Goal: Information Seeking & Learning: Understand process/instructions

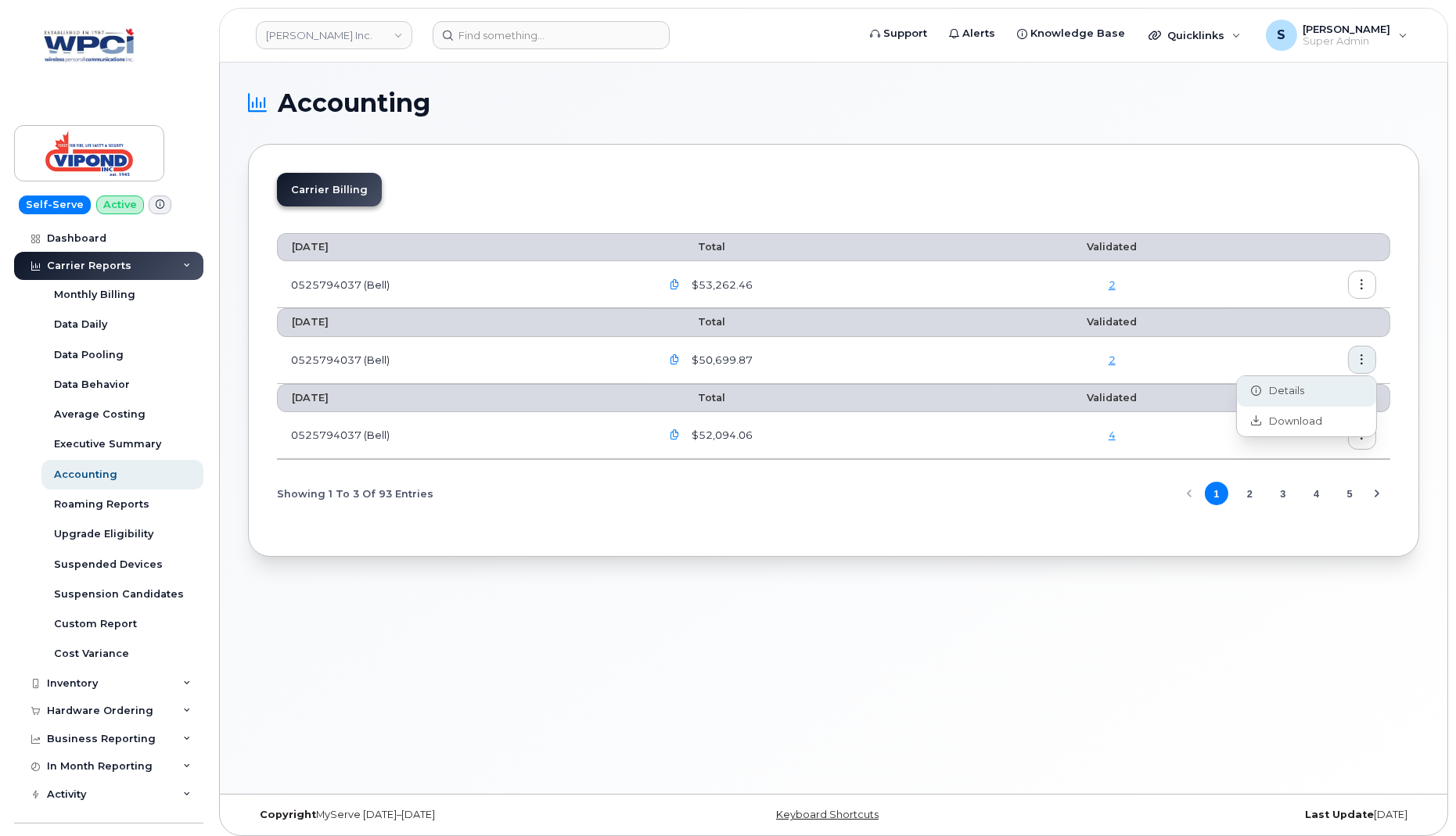
click at [1328, 396] on div "Details" at bounding box center [1306, 391] width 139 height 30
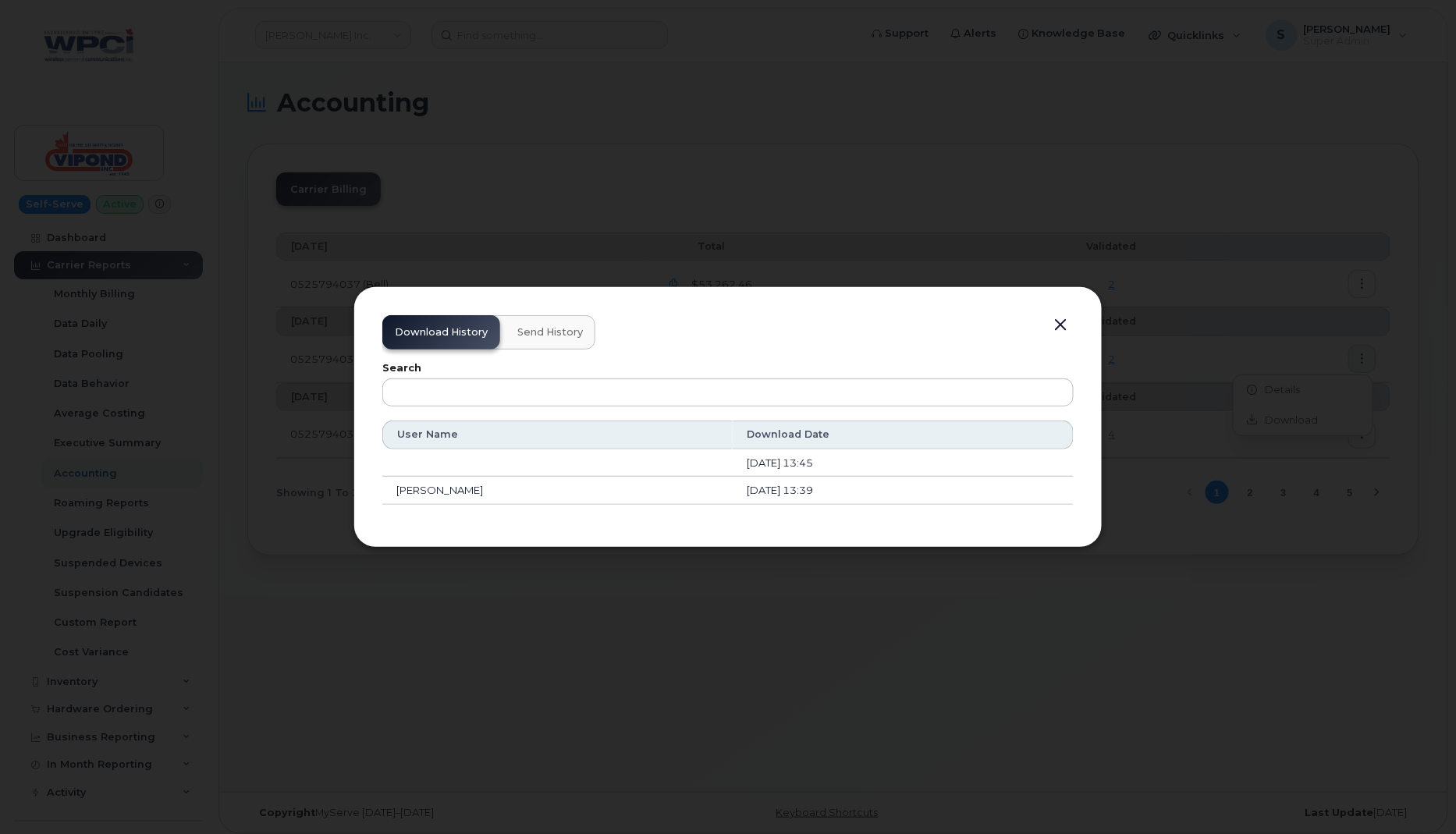
drag, startPoint x: 482, startPoint y: 492, endPoint x: 398, endPoint y: 496, distance: 84.1
type textarea "[PERSON_NAME]"
click at [398, 496] on td "[PERSON_NAME]" at bounding box center [557, 490] width 350 height 28
copy td "[PERSON_NAME]"
click at [1064, 326] on button "button" at bounding box center [1060, 325] width 23 height 22
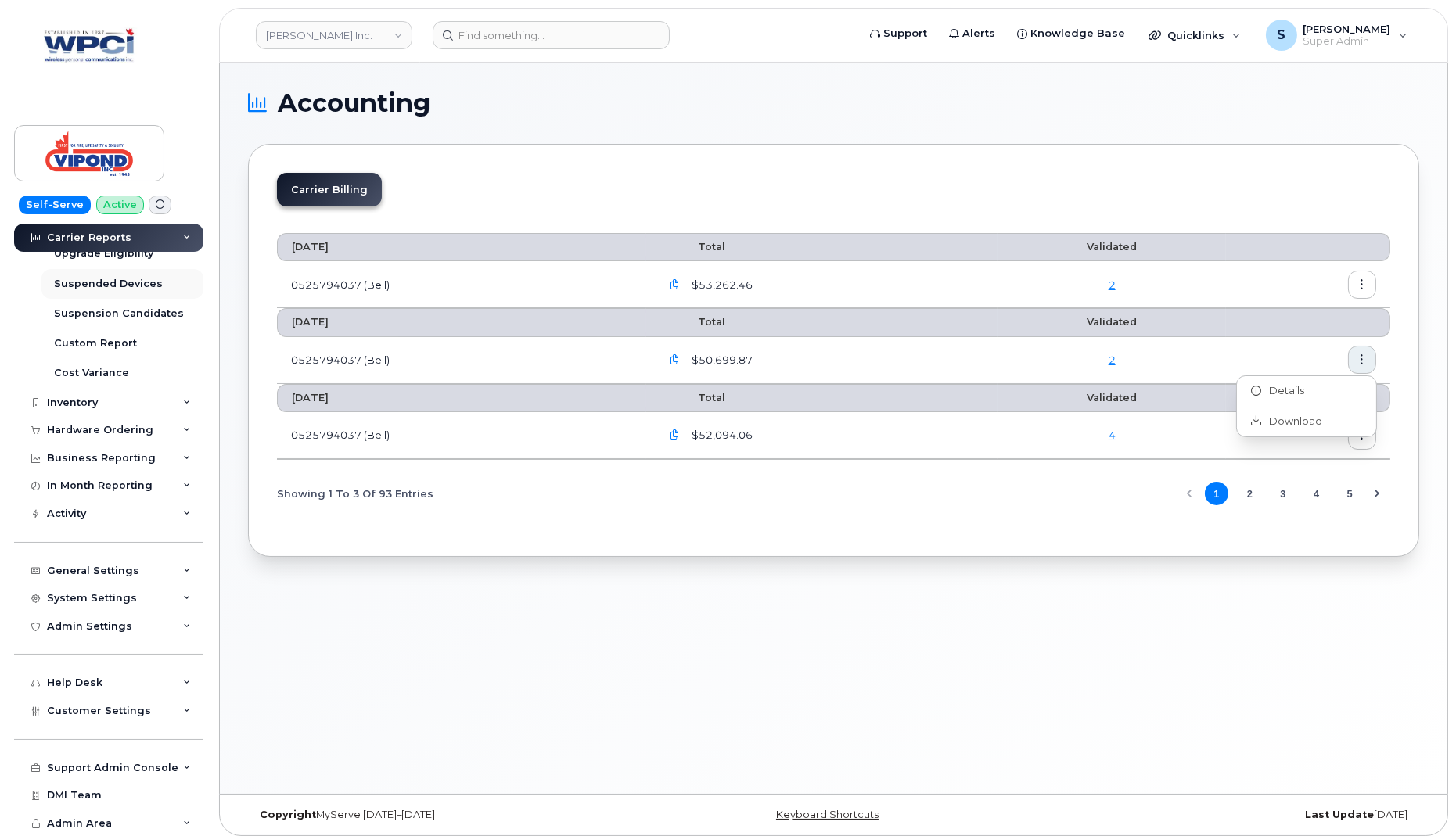
scroll to position [7, 0]
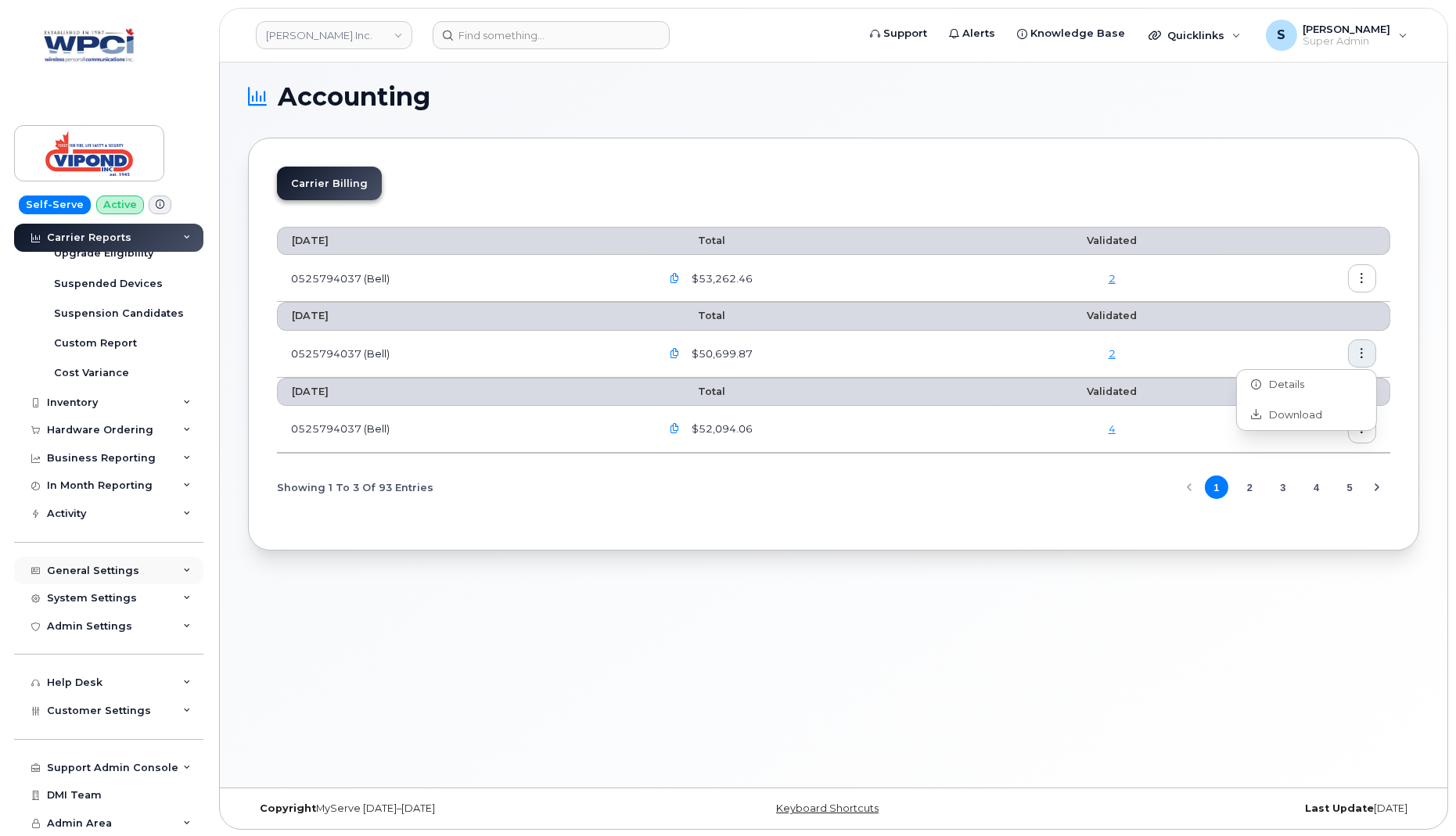
click at [104, 567] on div "General Settings" at bounding box center [93, 570] width 92 height 12
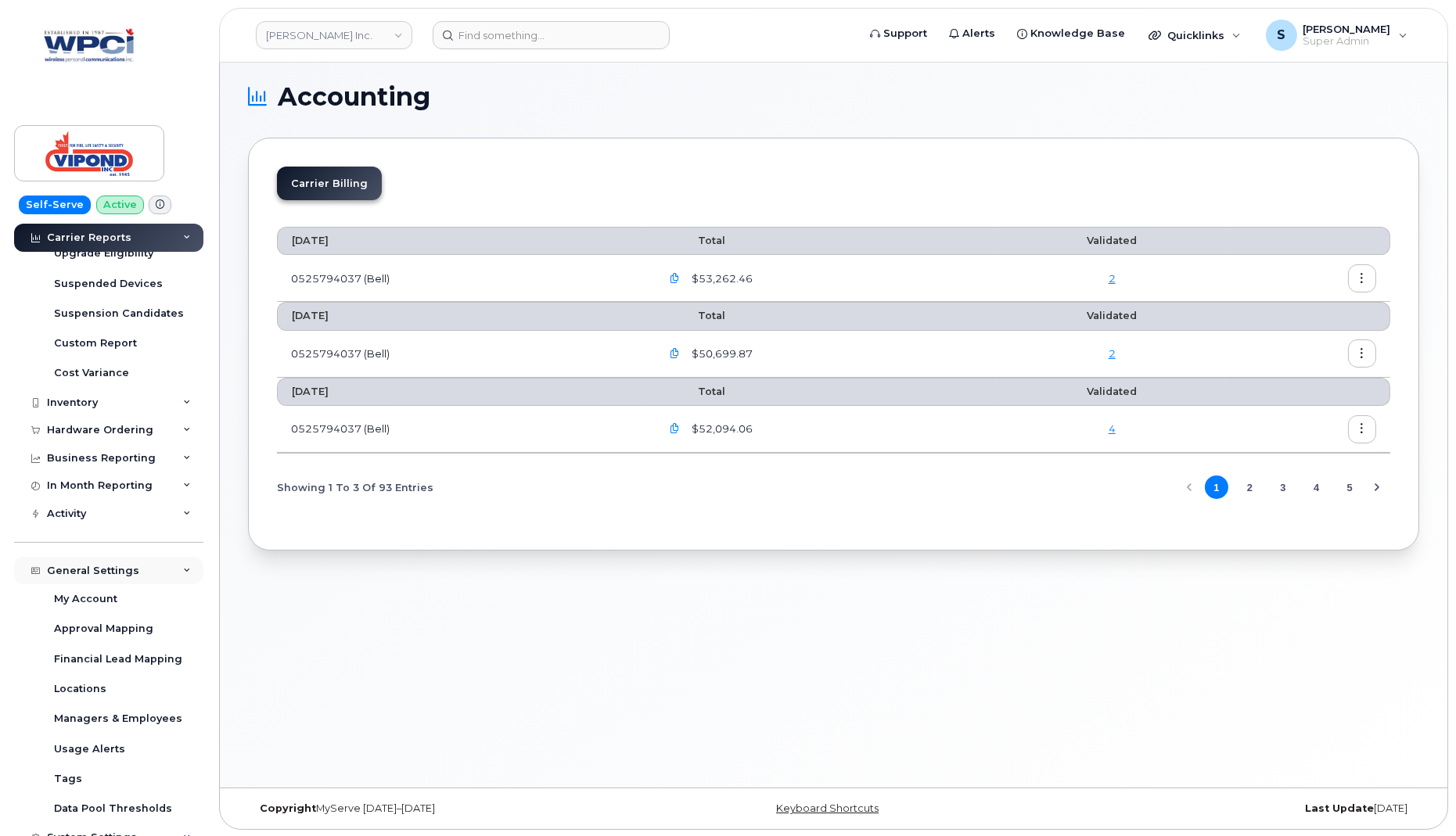
click at [104, 567] on div "General Settings" at bounding box center [93, 570] width 92 height 12
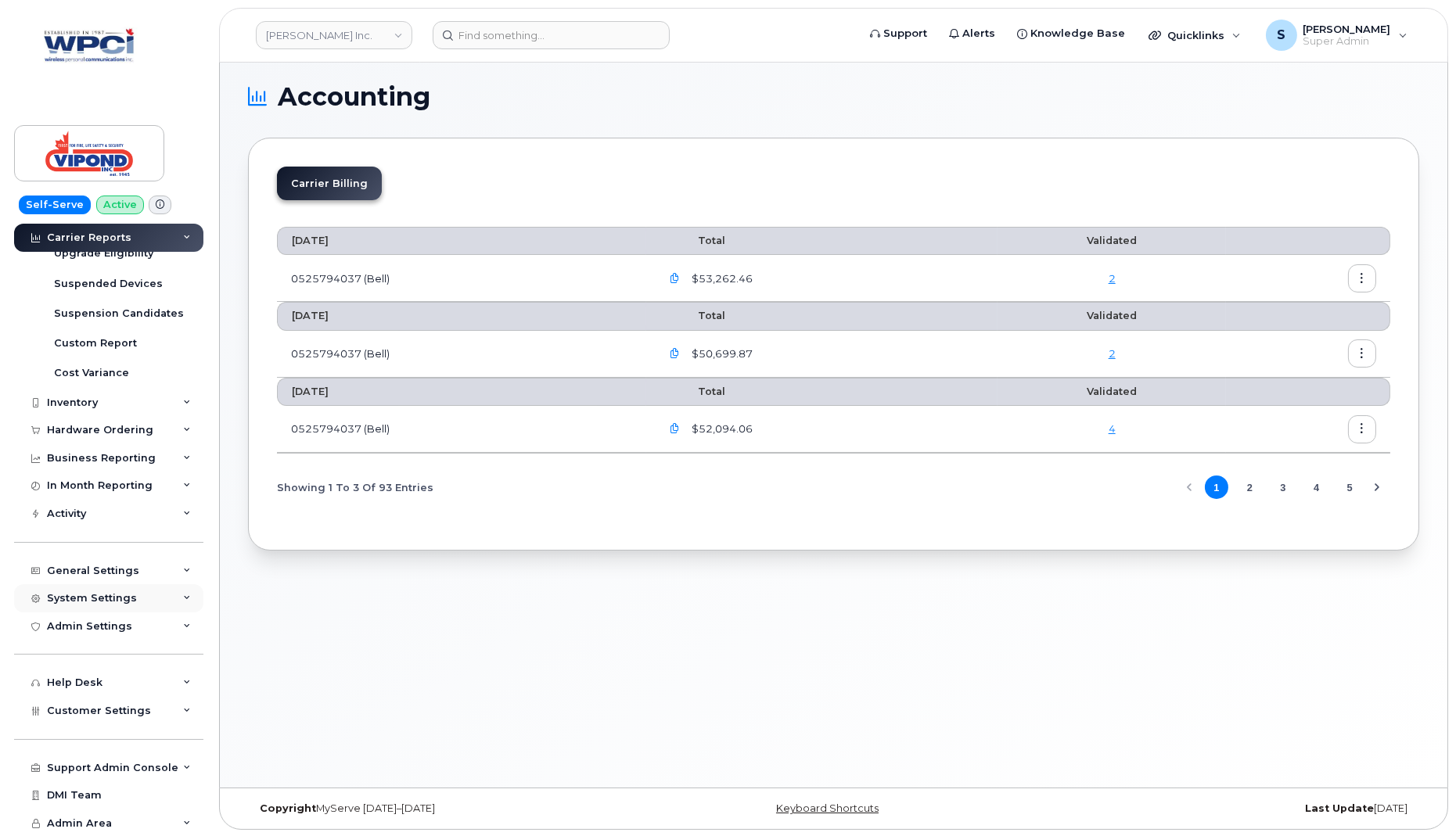
click at [104, 598] on div "System Settings" at bounding box center [92, 598] width 90 height 12
click at [103, 594] on div "System Settings" at bounding box center [92, 598] width 90 height 12
click at [100, 621] on div "Admin Settings" at bounding box center [89, 626] width 85 height 12
click at [100, 622] on div "Admin Settings" at bounding box center [89, 626] width 85 height 12
click at [105, 712] on span "Customer Settings" at bounding box center [99, 710] width 104 height 12
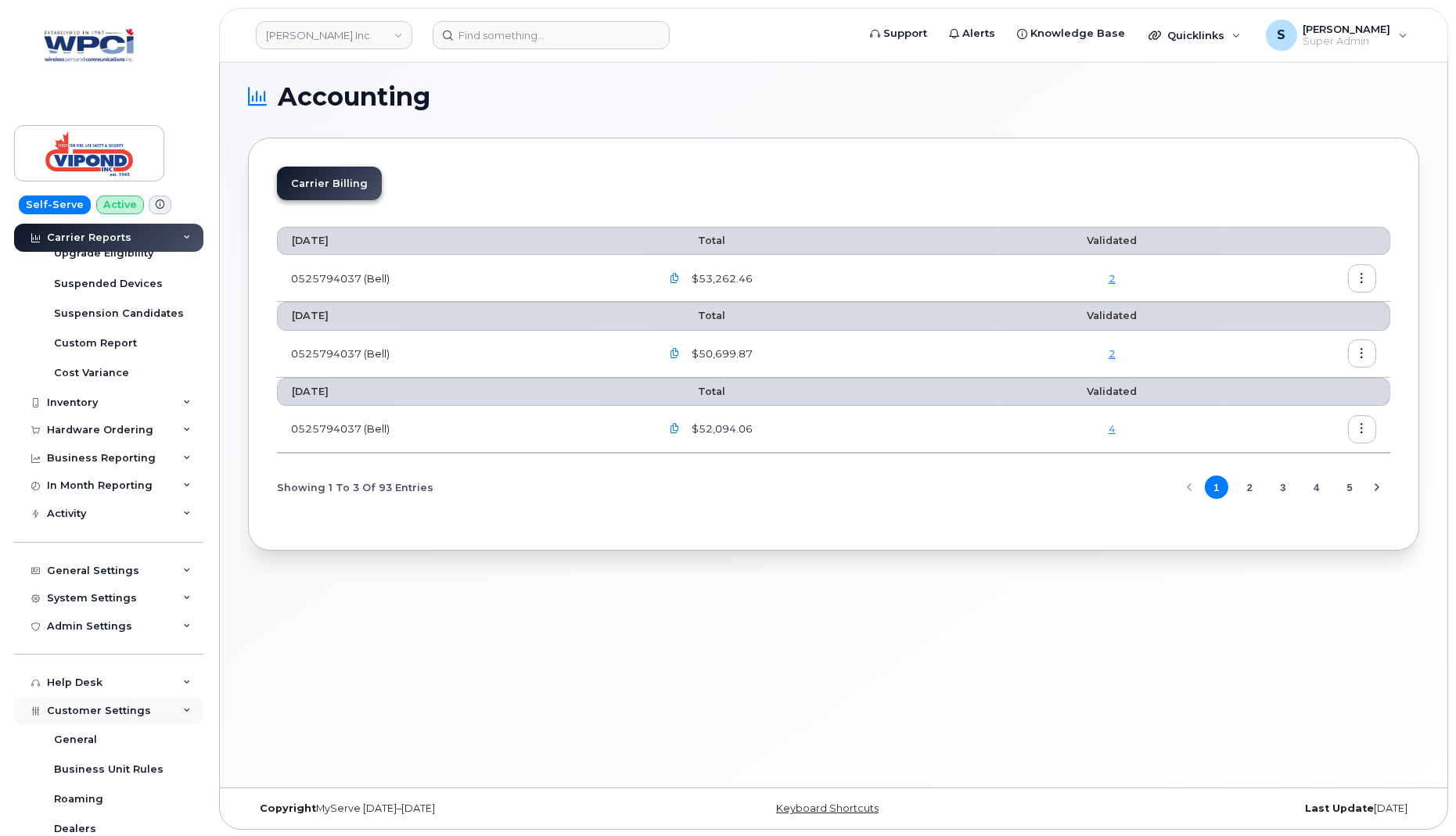
click at [105, 712] on span "Customer Settings" at bounding box center [99, 710] width 104 height 12
click at [105, 714] on span "Customer Settings" at bounding box center [99, 710] width 104 height 12
click at [120, 703] on div "Customer Settings" at bounding box center [108, 710] width 189 height 28
click at [146, 593] on div "System Settings" at bounding box center [108, 598] width 189 height 28
click at [96, 713] on div "Reporting" at bounding box center [81, 717] width 55 height 14
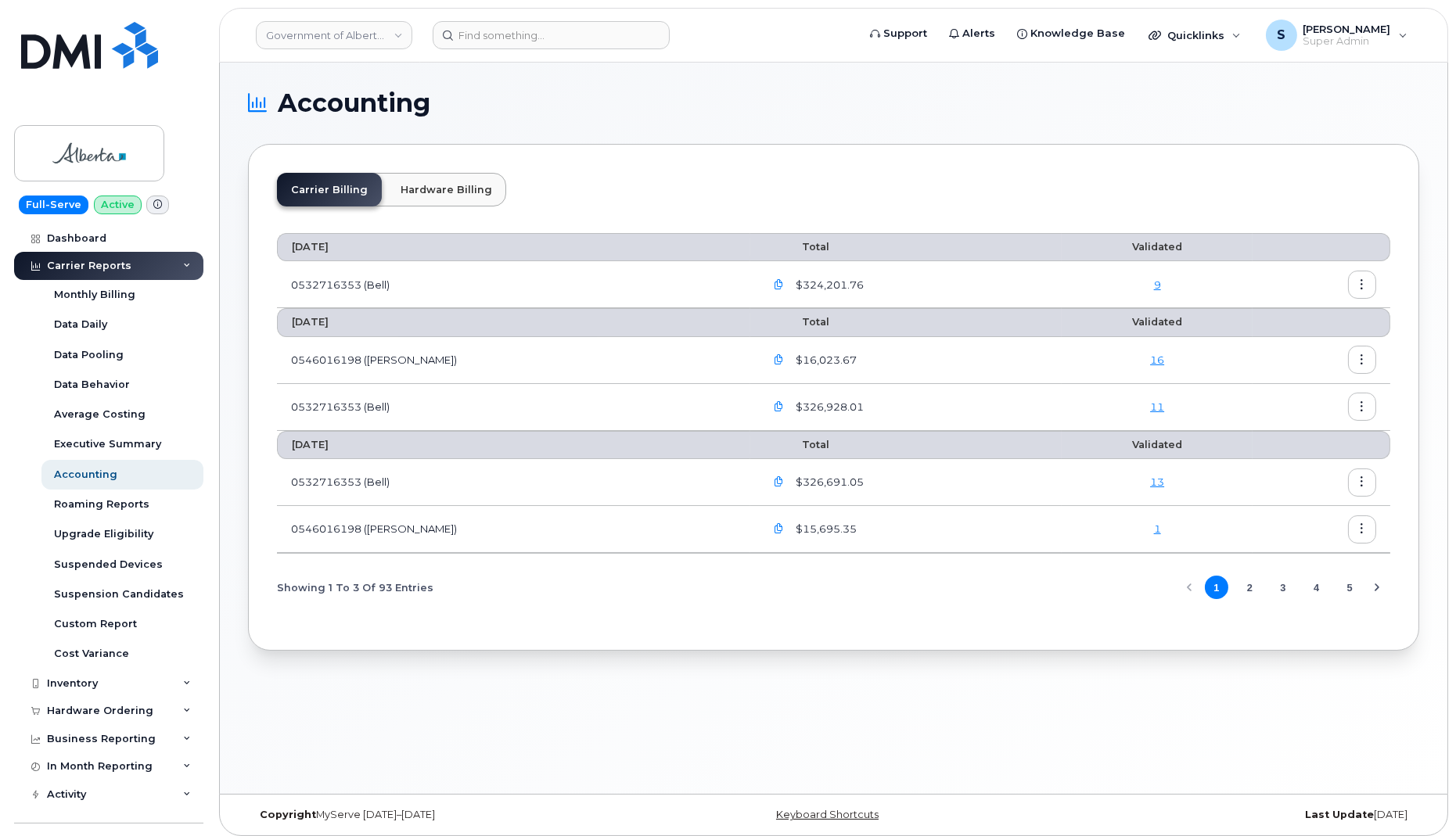
click at [1365, 282] on icon "button" at bounding box center [1362, 285] width 11 height 11
click at [1286, 317] on span "Details" at bounding box center [1282, 317] width 43 height 14
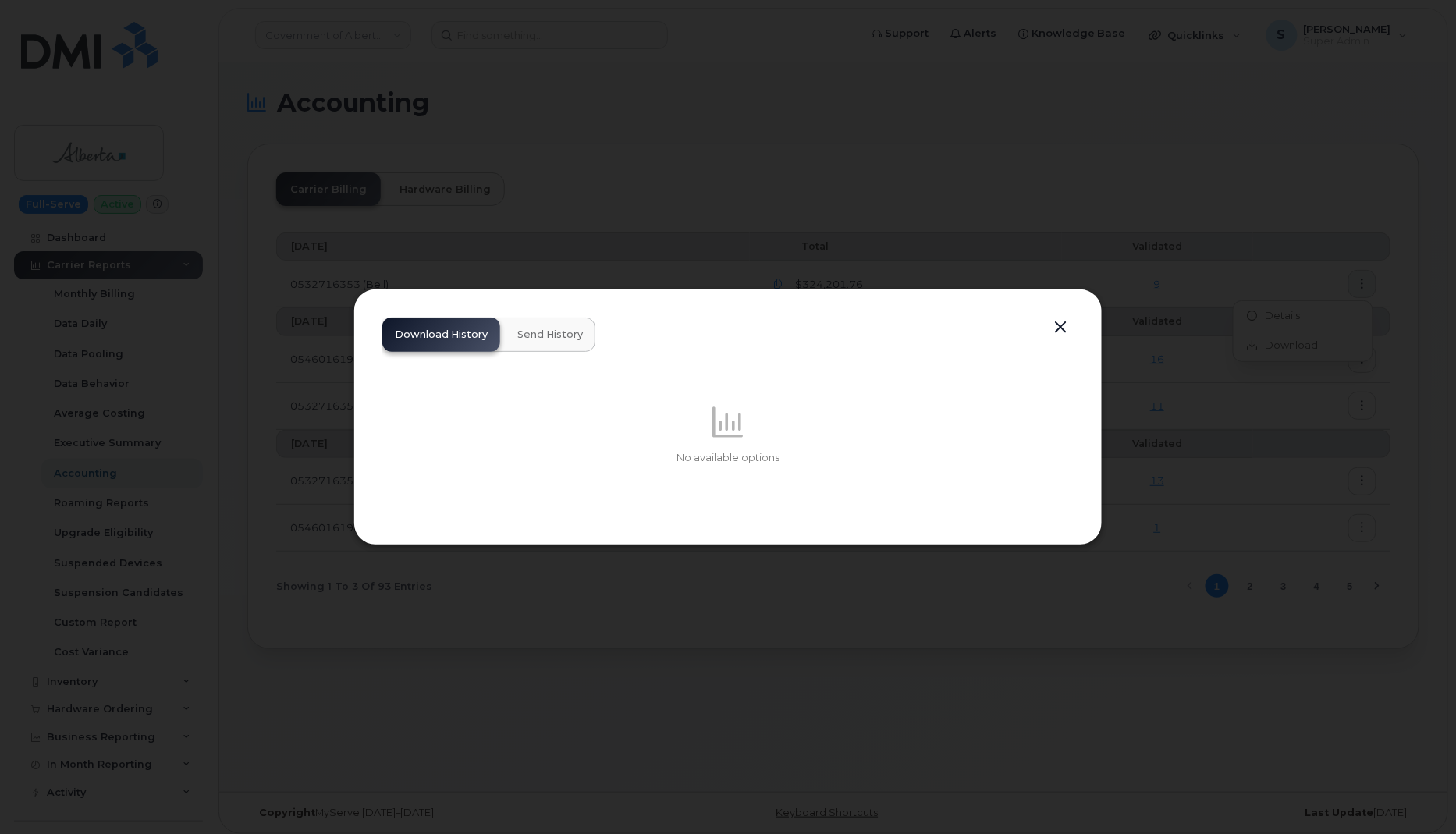
click at [526, 323] on button "Send History" at bounding box center [549, 335] width 91 height 34
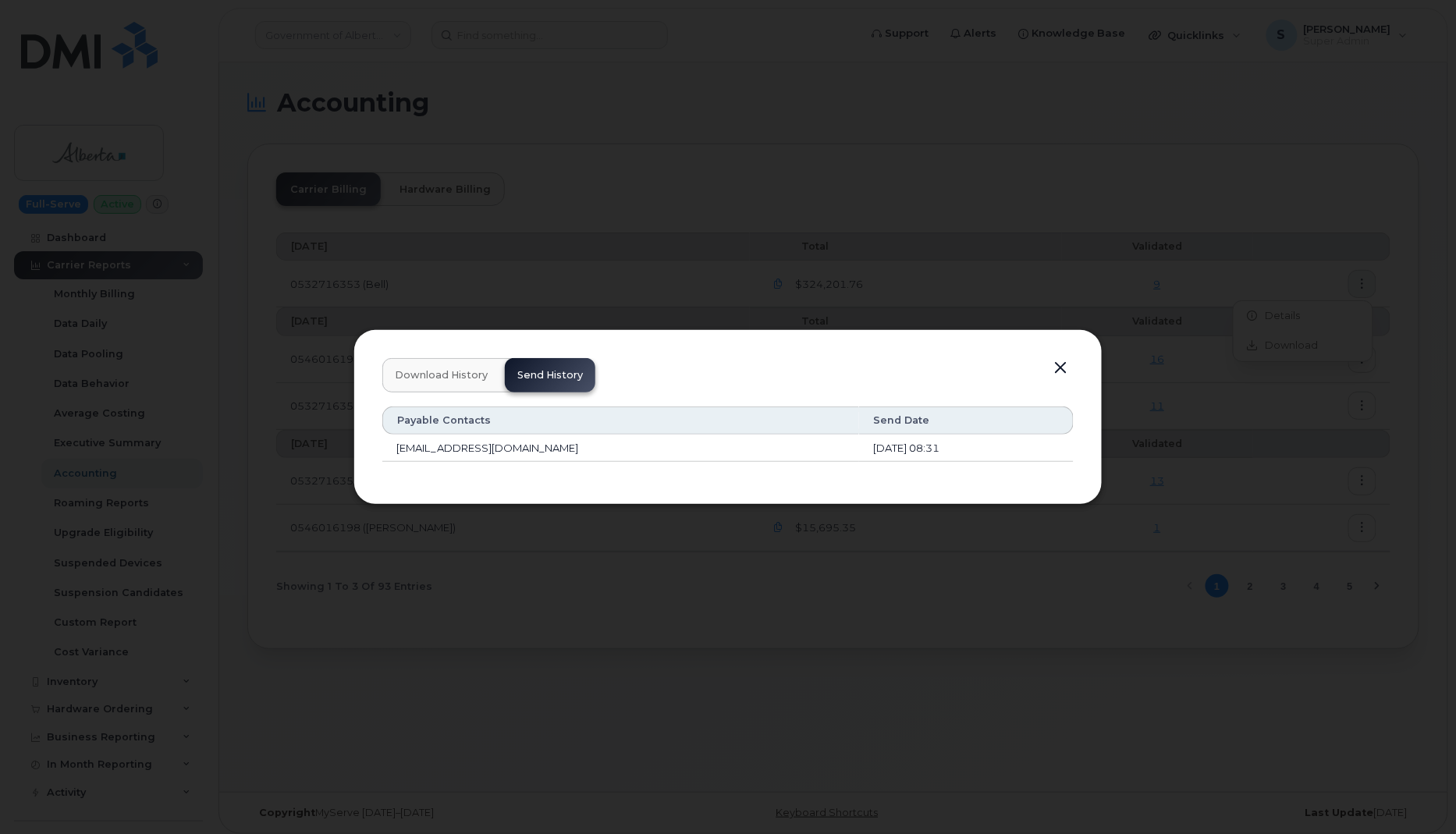
click at [1061, 366] on button "button" at bounding box center [1060, 368] width 23 height 22
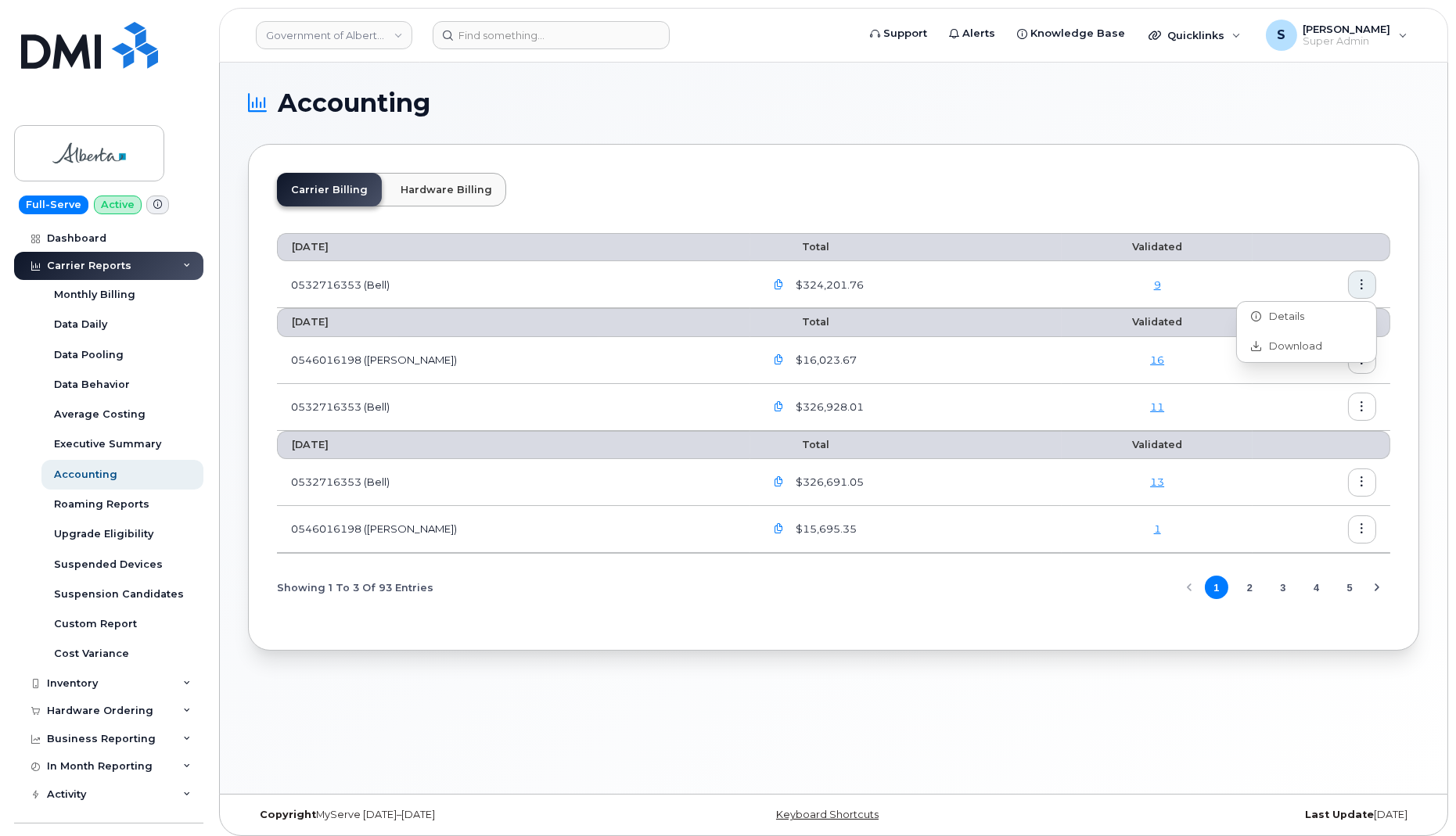
click at [1447, 421] on div "Accounting Carrier Billing Hardware Billing August 2025 Total Validated 0532716…" at bounding box center [833, 428] width 1228 height 731
click at [1365, 357] on icon "button" at bounding box center [1362, 360] width 11 height 11
click at [1302, 392] on span "Details" at bounding box center [1282, 391] width 43 height 14
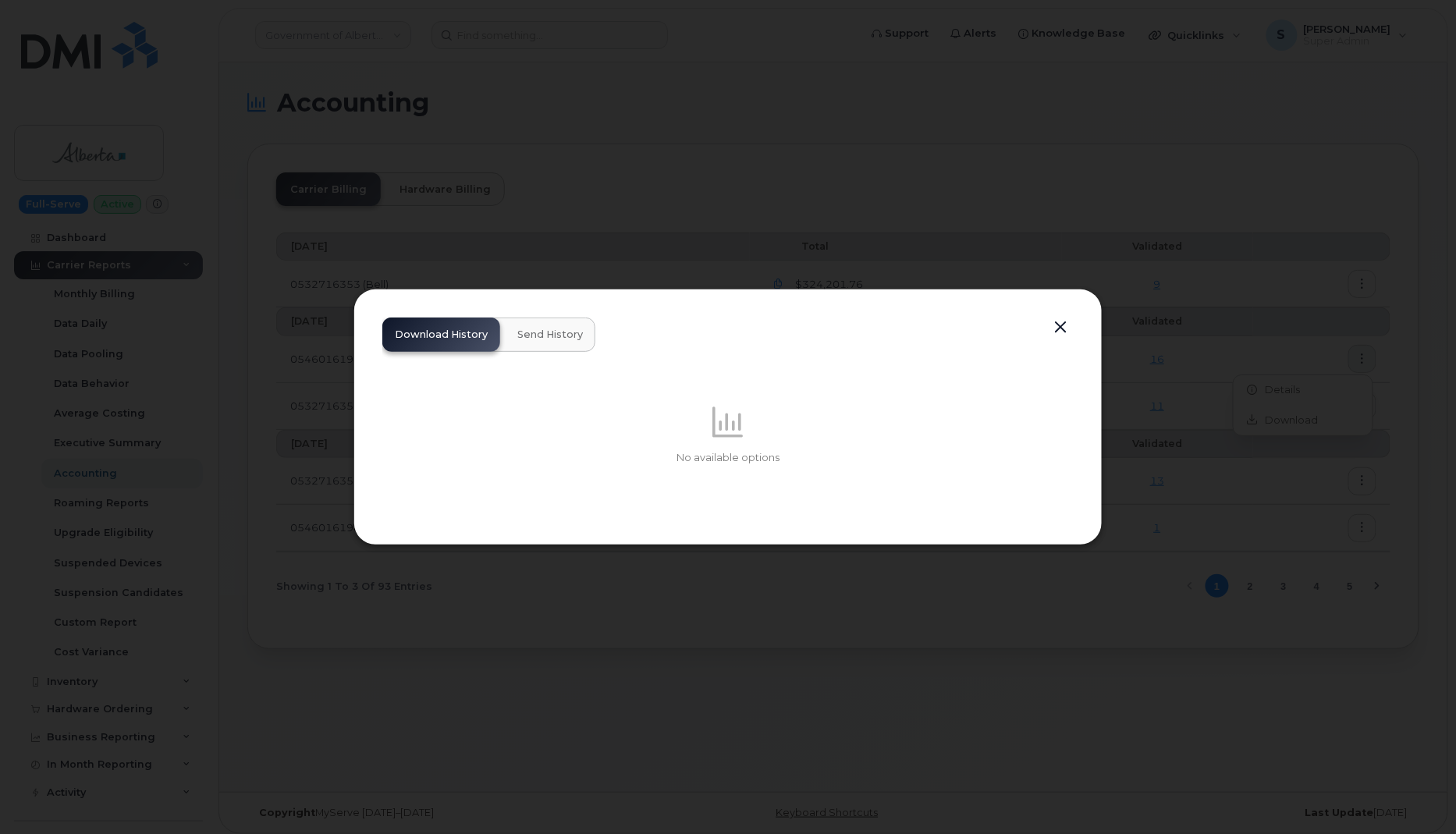
click at [566, 335] on span "Send History" at bounding box center [549, 334] width 65 height 12
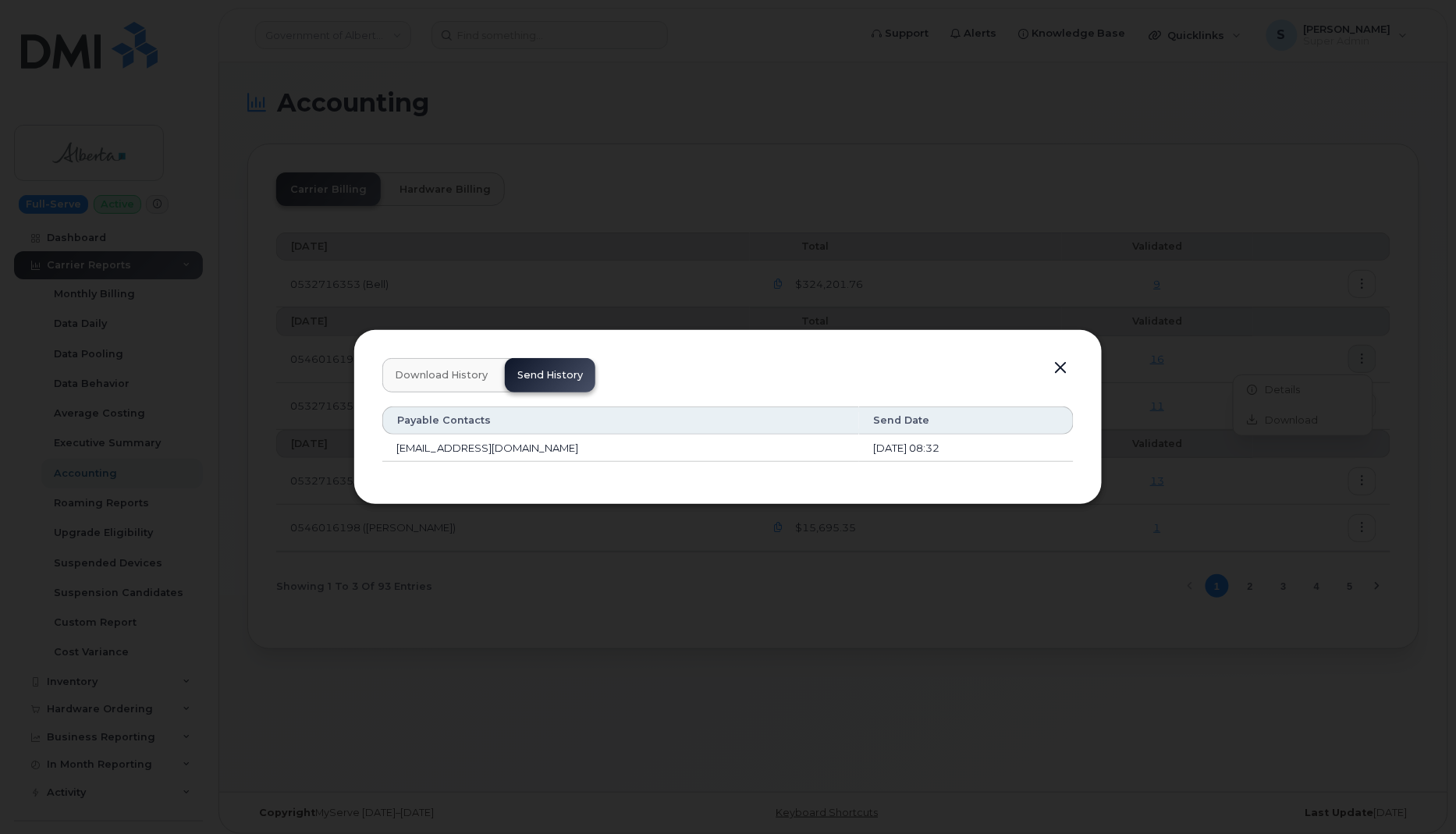
click at [1063, 367] on button "button" at bounding box center [1060, 368] width 23 height 22
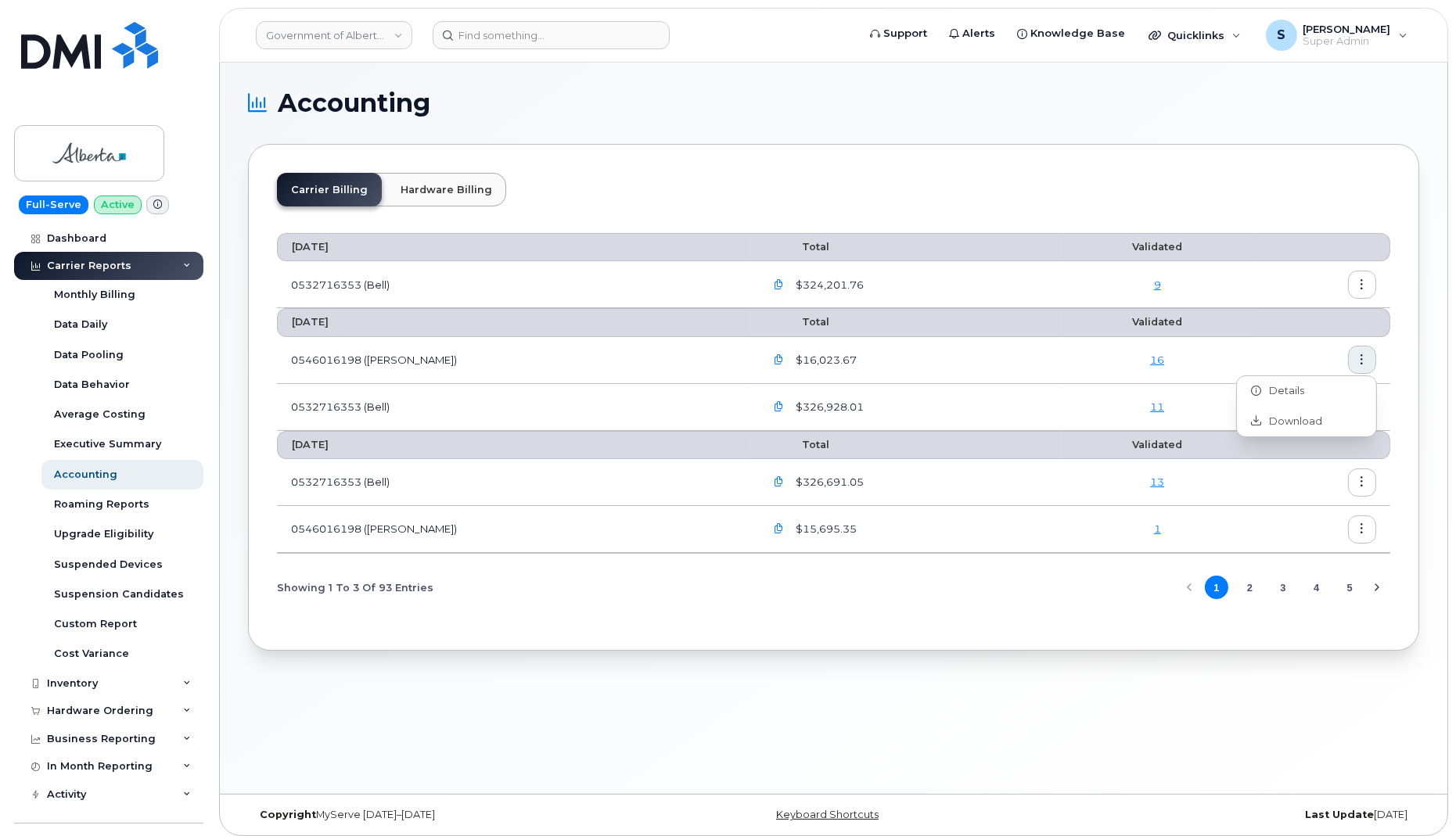
click at [1179, 338] on td "16" at bounding box center [1157, 360] width 191 height 47
click at [1365, 407] on icon "button" at bounding box center [1362, 407] width 11 height 11
click at [1306, 432] on div "Details" at bounding box center [1306, 438] width 139 height 30
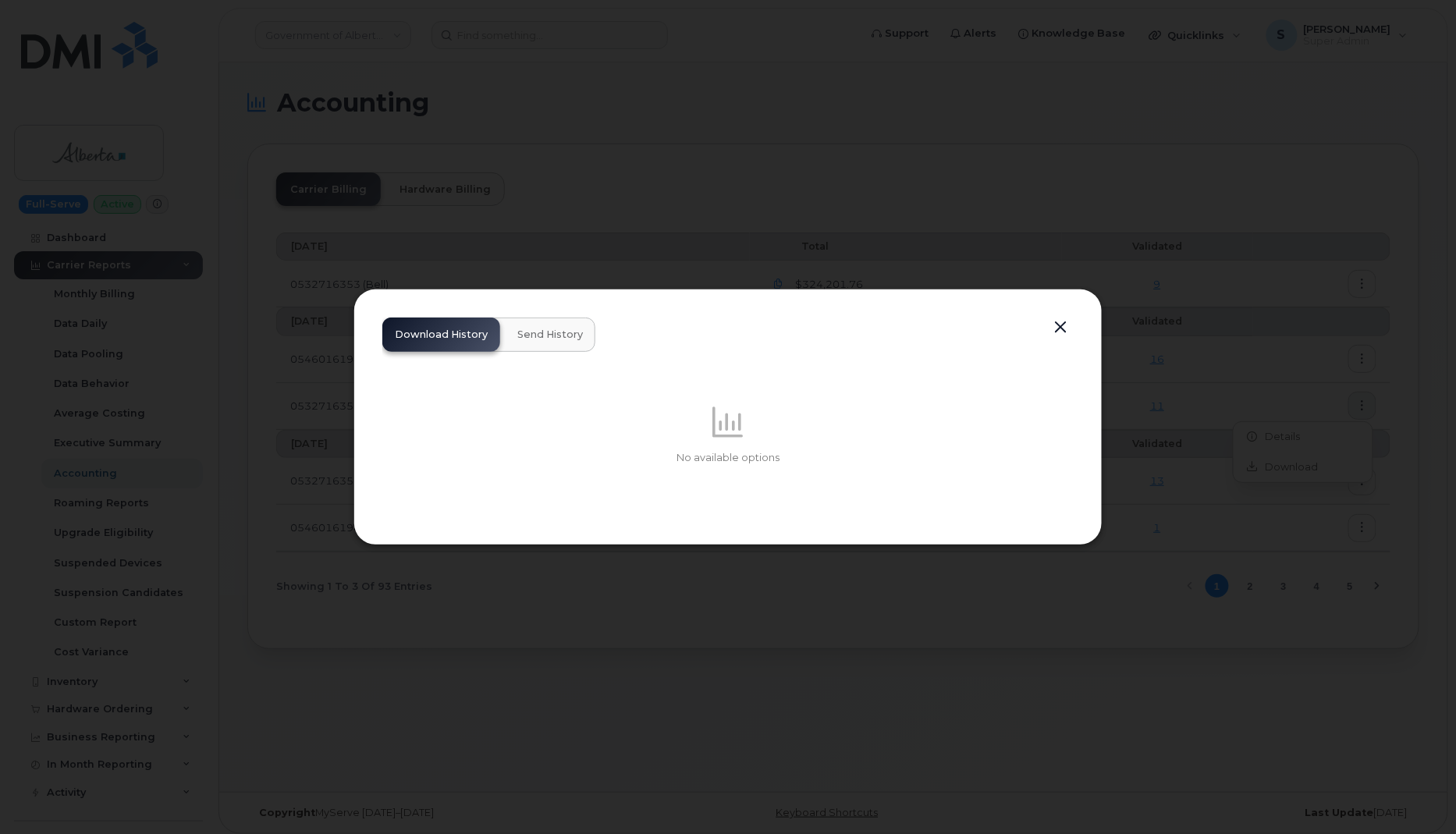
click at [557, 333] on span "Send History" at bounding box center [549, 334] width 65 height 12
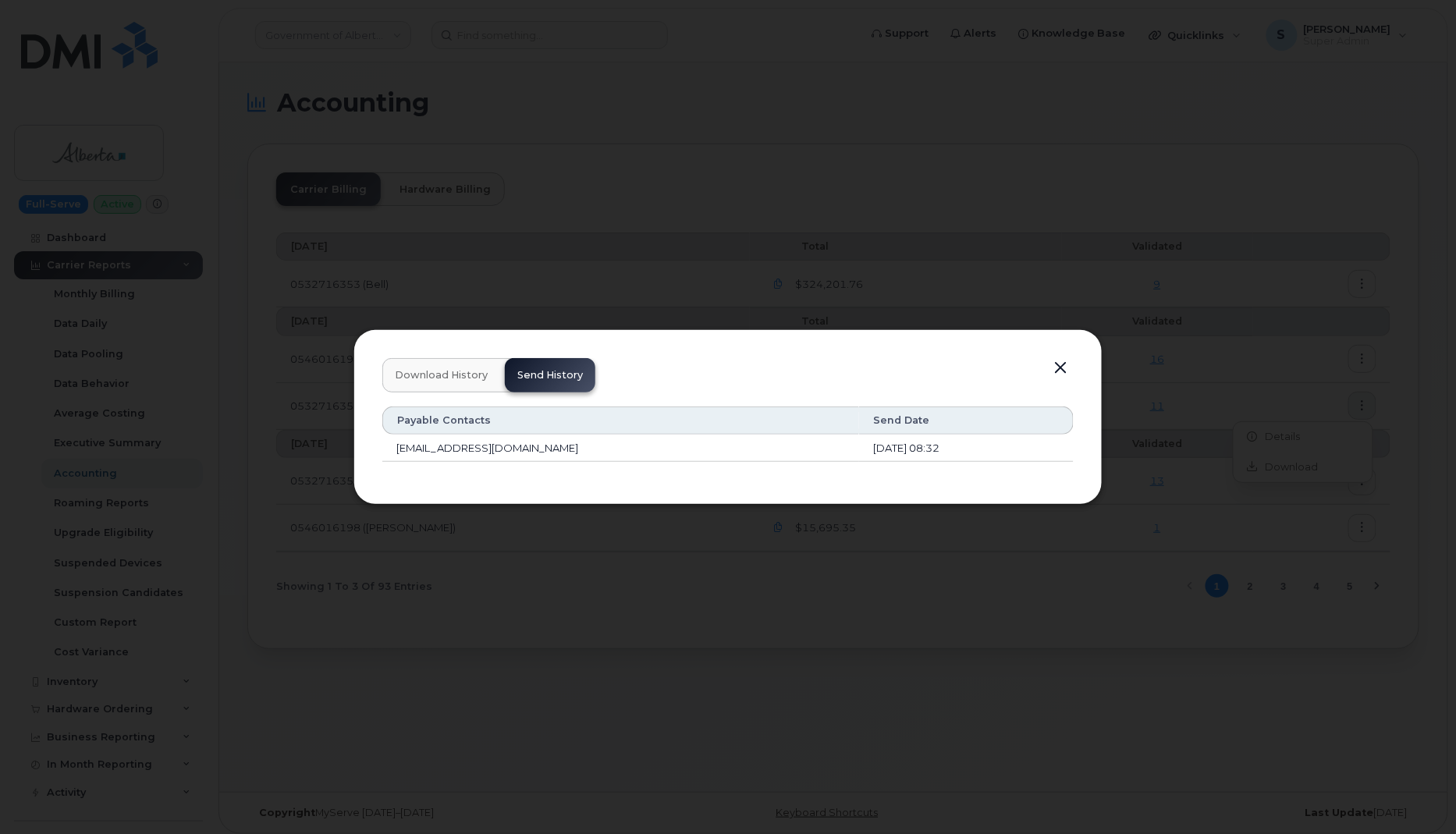
click at [1061, 368] on button "button" at bounding box center [1060, 368] width 23 height 22
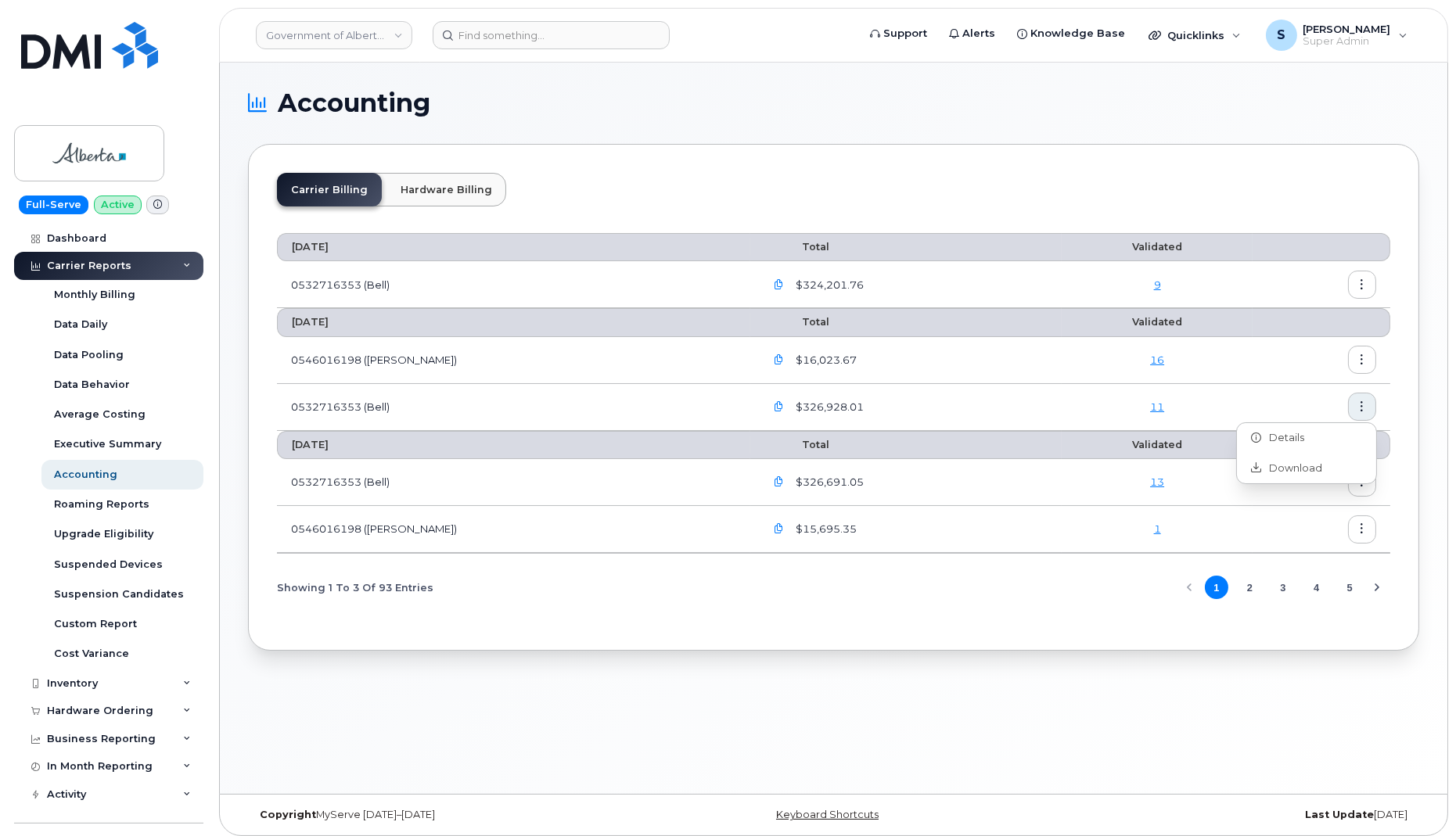
click at [1420, 354] on div "Accounting Carrier Billing Hardware Billing August 2025 Total Validated 0532716…" at bounding box center [833, 428] width 1228 height 731
click at [1362, 479] on icon "button" at bounding box center [1362, 482] width 11 height 11
click at [1308, 522] on div "Details" at bounding box center [1306, 513] width 139 height 30
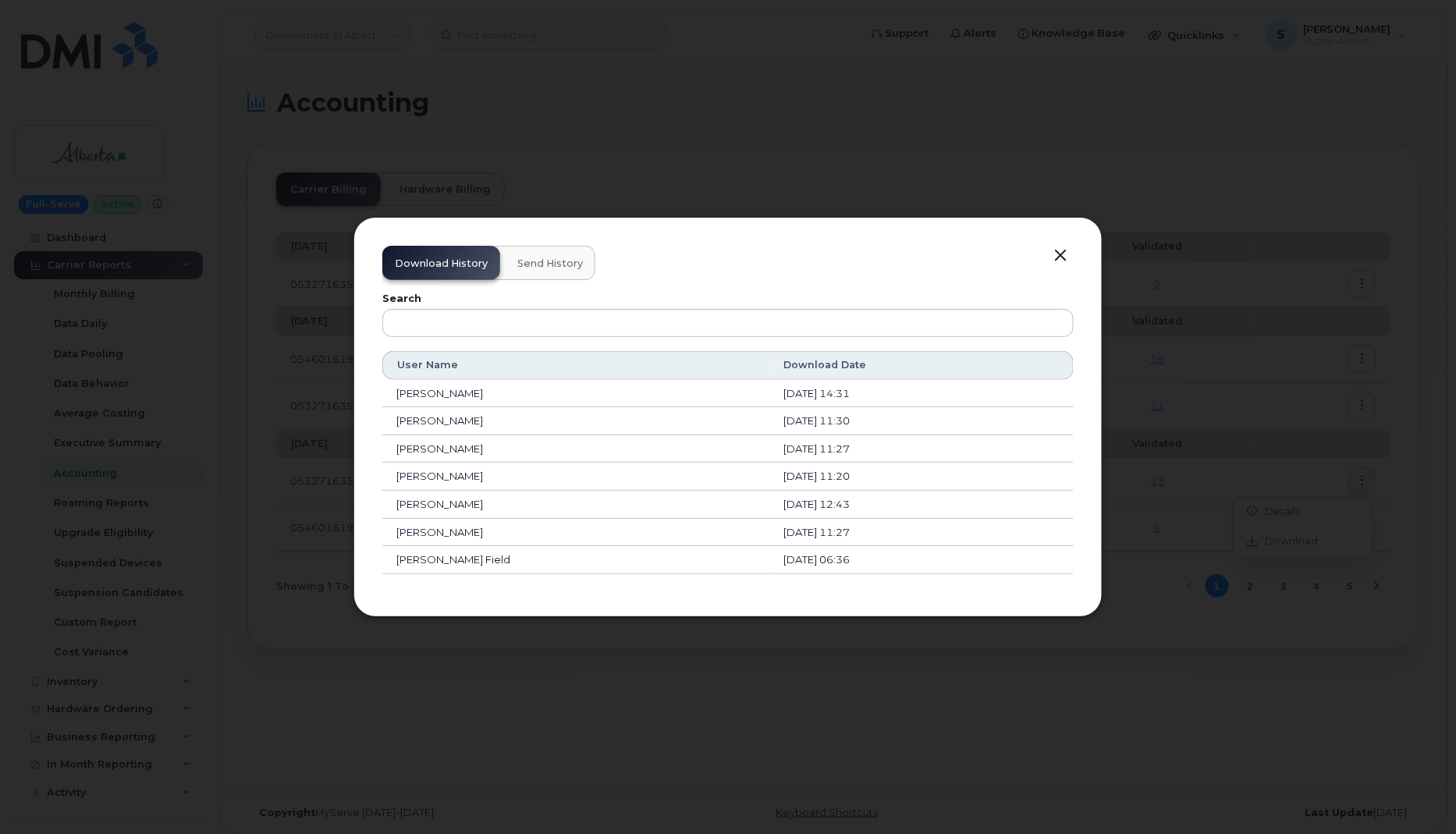
click at [553, 254] on button "Send History" at bounding box center [549, 263] width 91 height 34
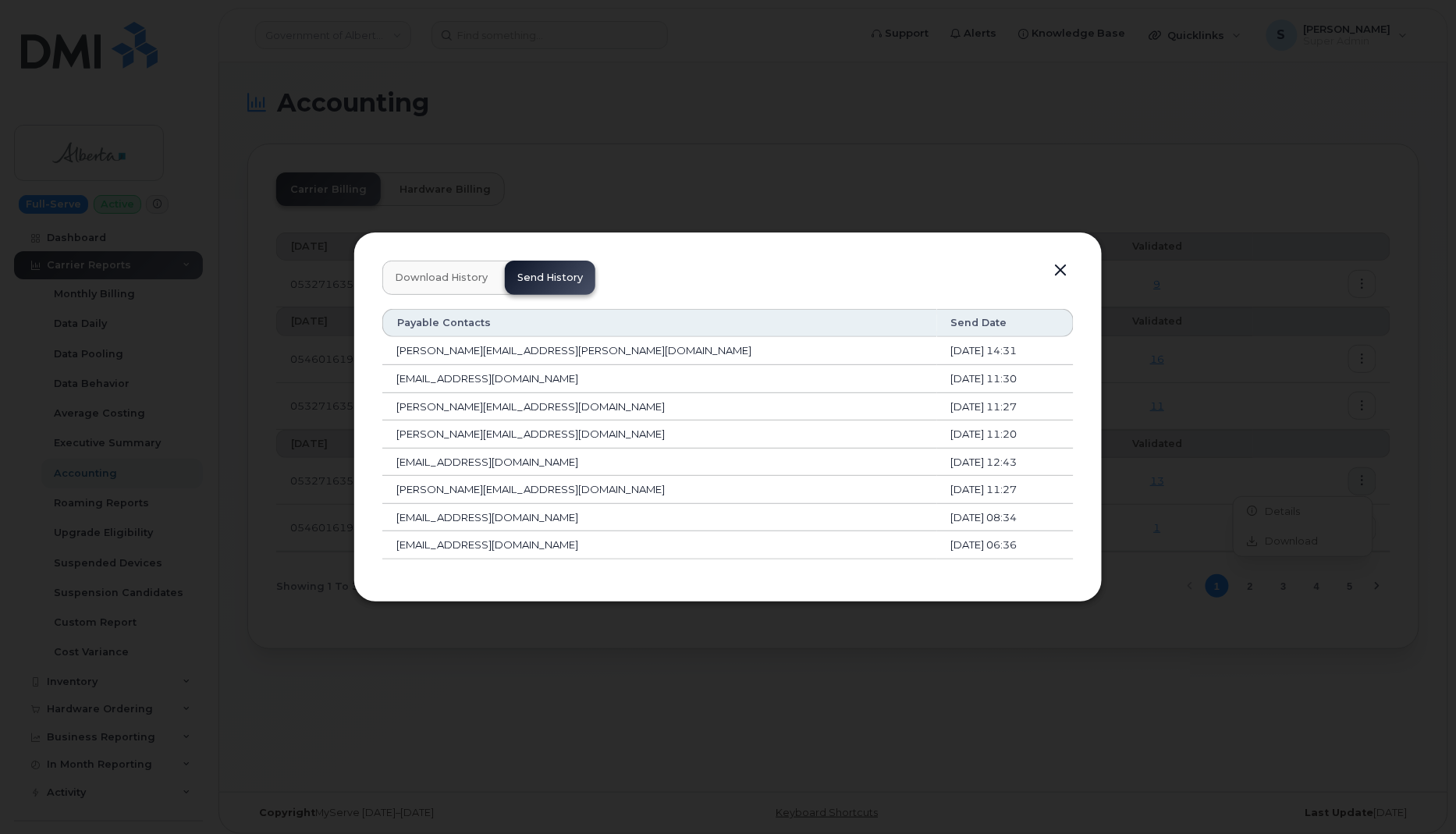
click at [1058, 270] on button "button" at bounding box center [1060, 270] width 23 height 22
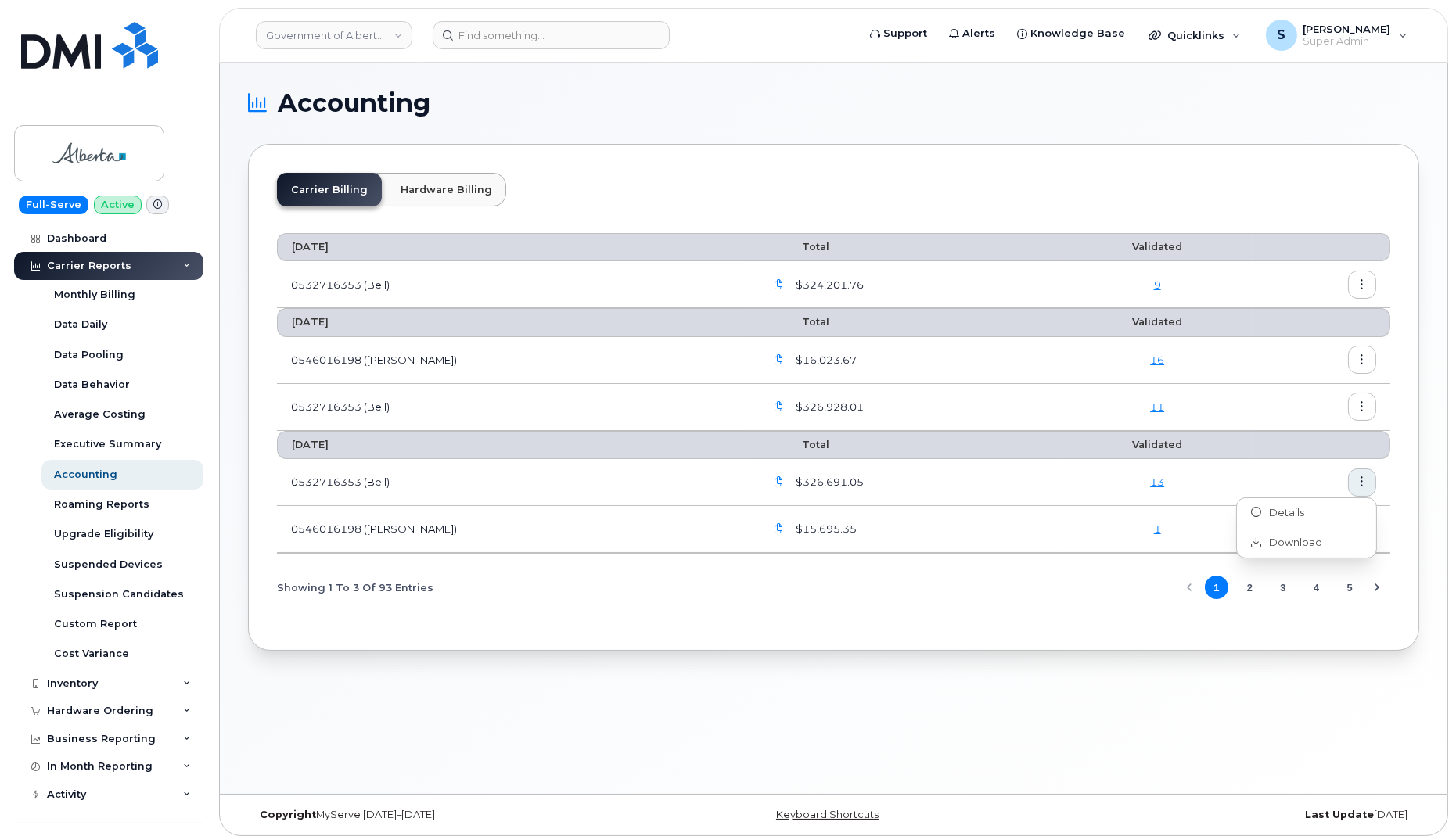
click at [1281, 374] on td at bounding box center [1321, 360] width 137 height 47
click at [1362, 524] on icon "button" at bounding box center [1362, 529] width 11 height 11
click at [1297, 564] on span "Details" at bounding box center [1282, 560] width 43 height 14
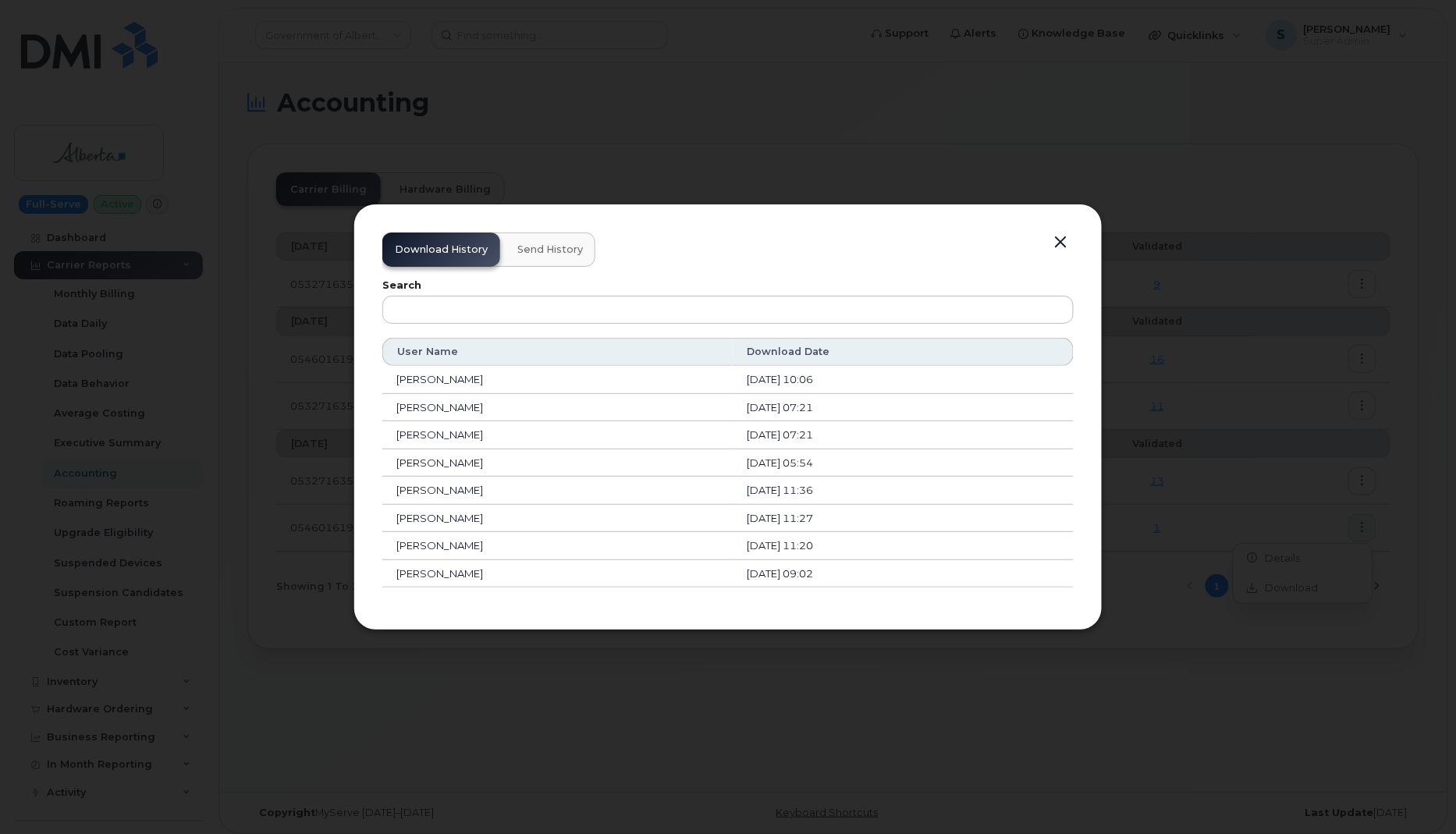
click at [571, 253] on span "Send History" at bounding box center [549, 249] width 65 height 12
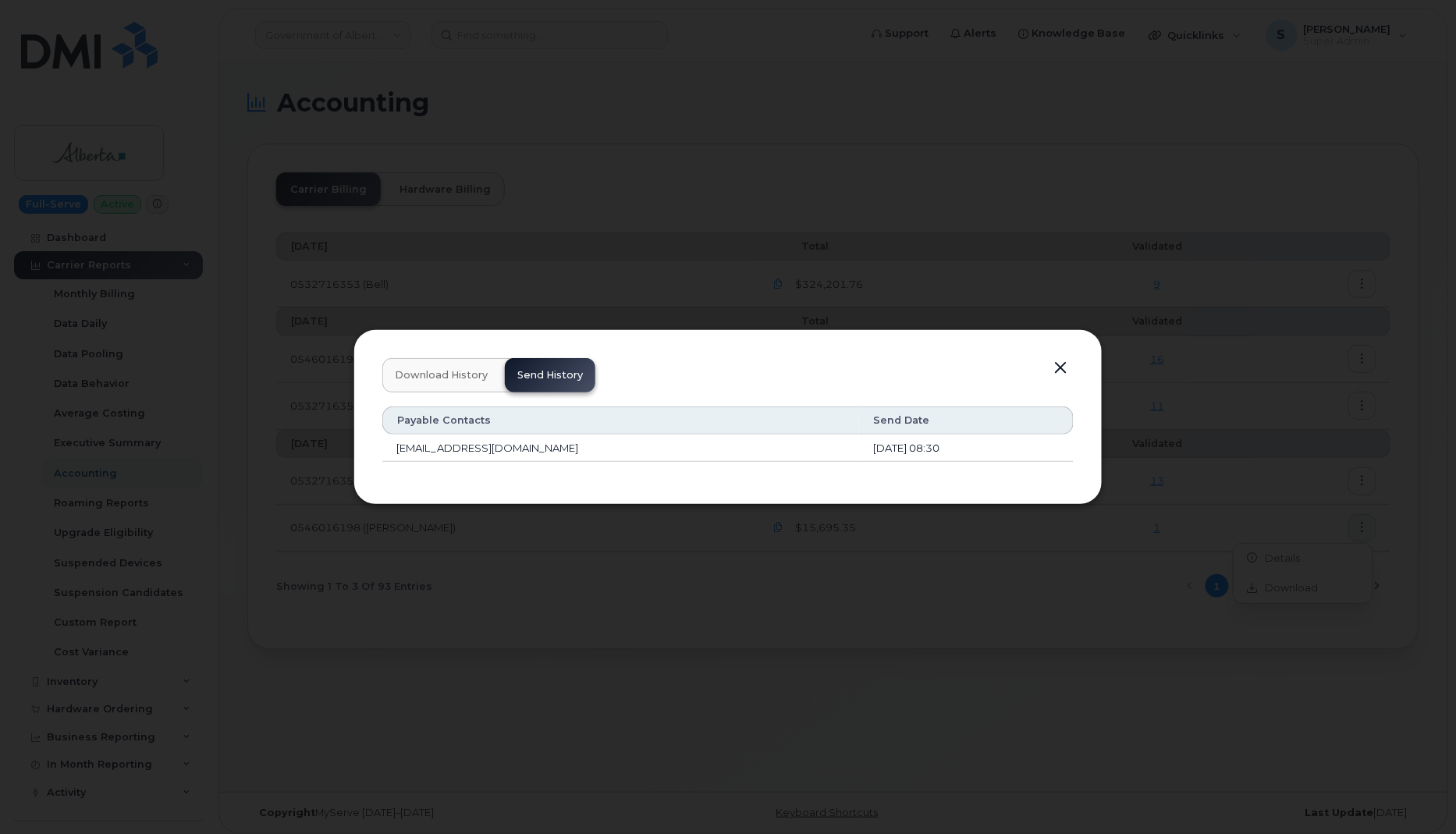
click at [419, 379] on span "Download History" at bounding box center [440, 375] width 93 height 12
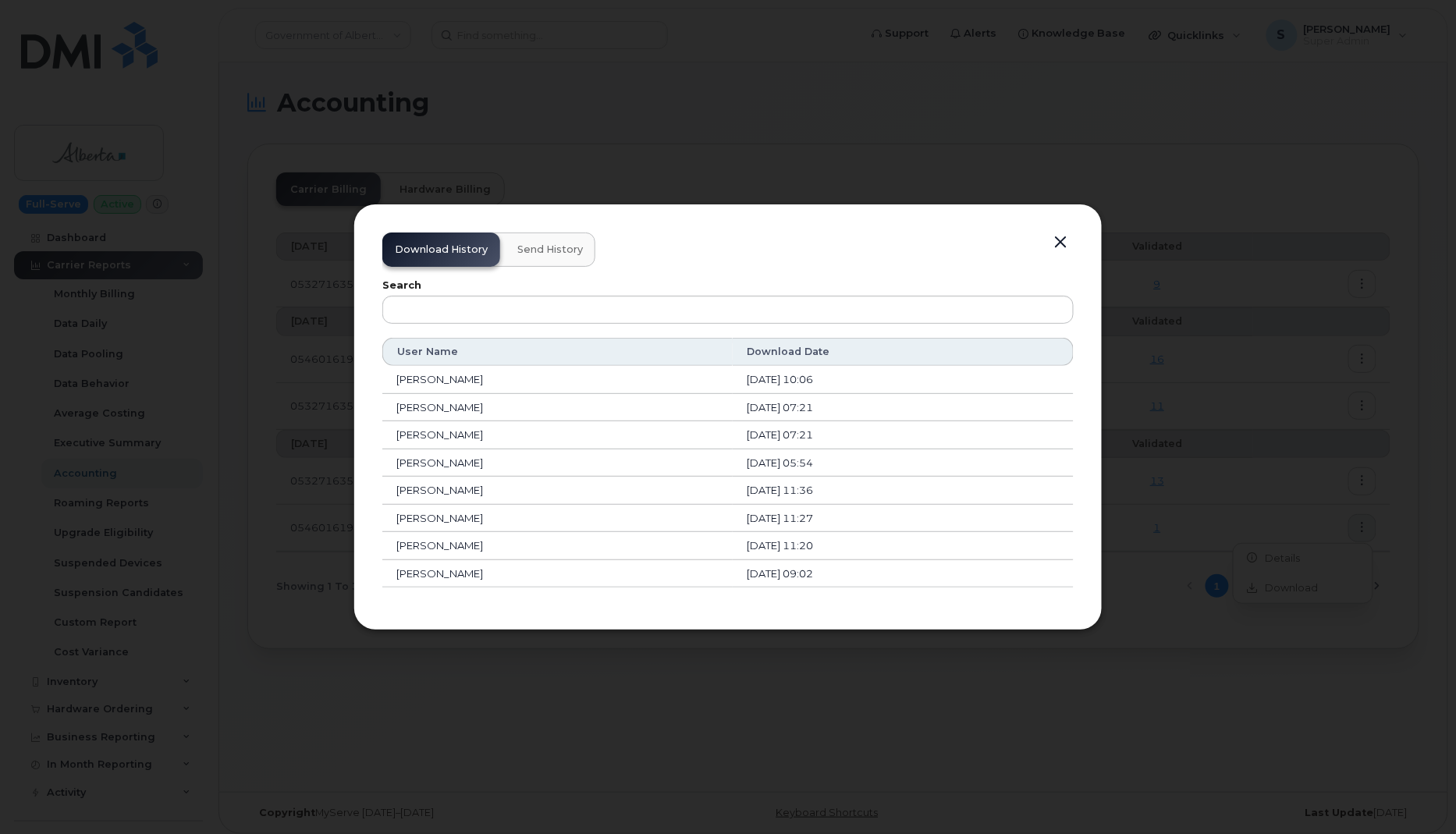
click at [1066, 246] on button "button" at bounding box center [1060, 242] width 23 height 22
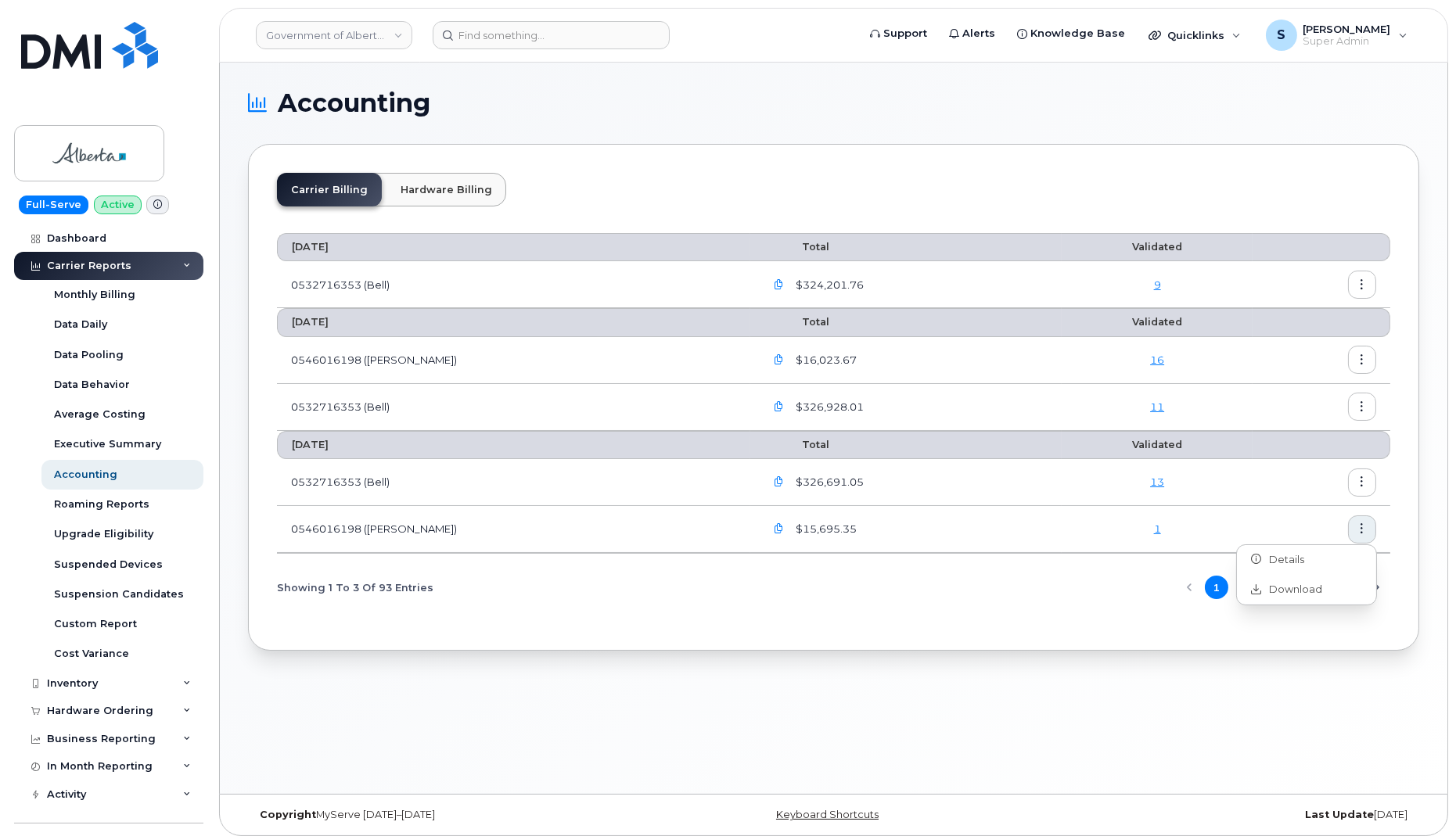
click at [1418, 491] on div "Carrier Billing Hardware Billing August 2025 Total Validated 0532716353 (Bell) …" at bounding box center [833, 397] width 1171 height 507
click at [1365, 290] on button "button" at bounding box center [1361, 284] width 28 height 28
click at [1314, 318] on div "Details" at bounding box center [1306, 317] width 139 height 30
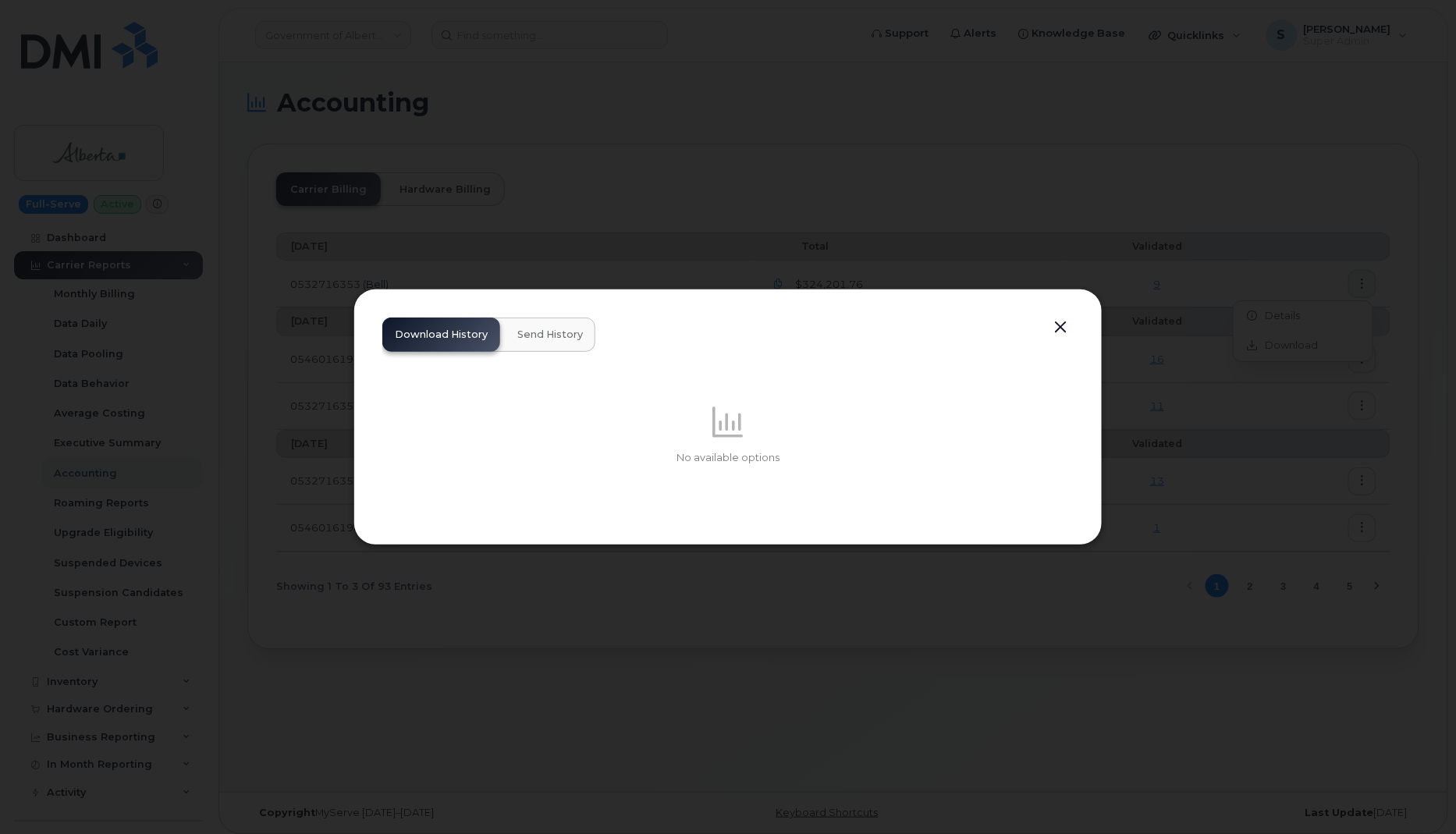
click at [547, 342] on button "Send History" at bounding box center [549, 335] width 91 height 34
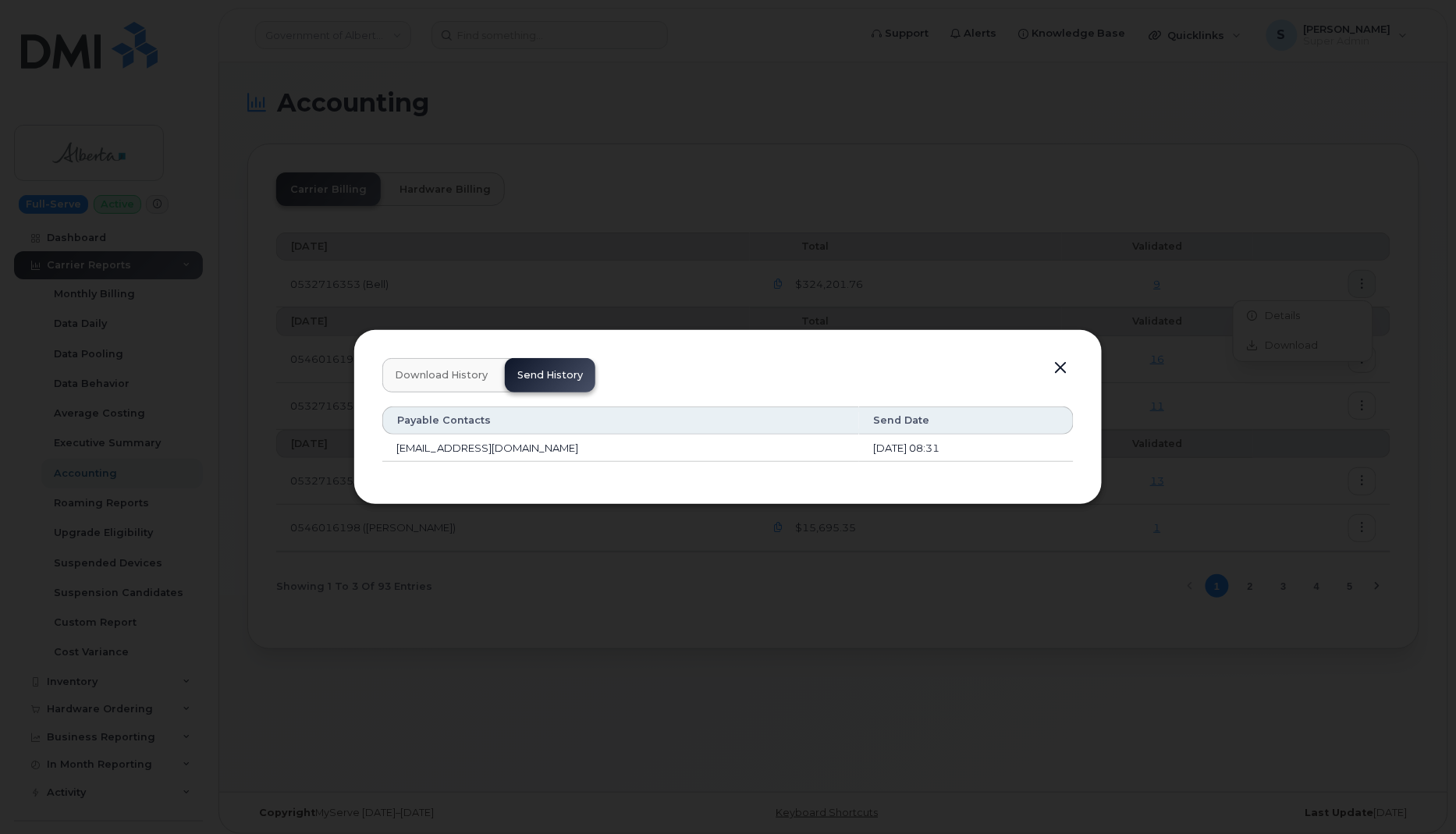
click at [1061, 368] on button "button" at bounding box center [1060, 368] width 23 height 22
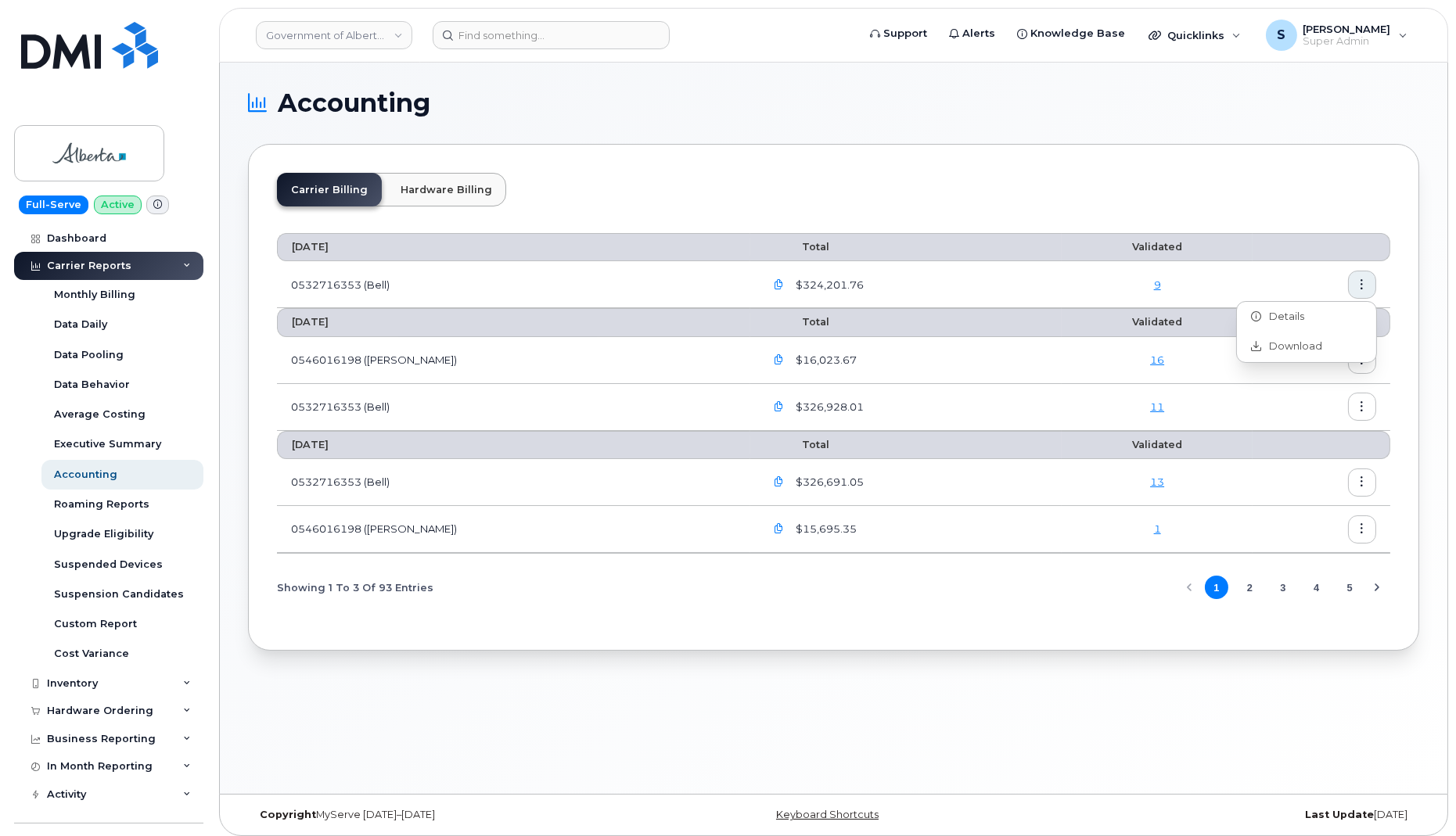
click at [920, 173] on div "Carrier Billing Hardware Billing" at bounding box center [834, 196] width 1113 height 46
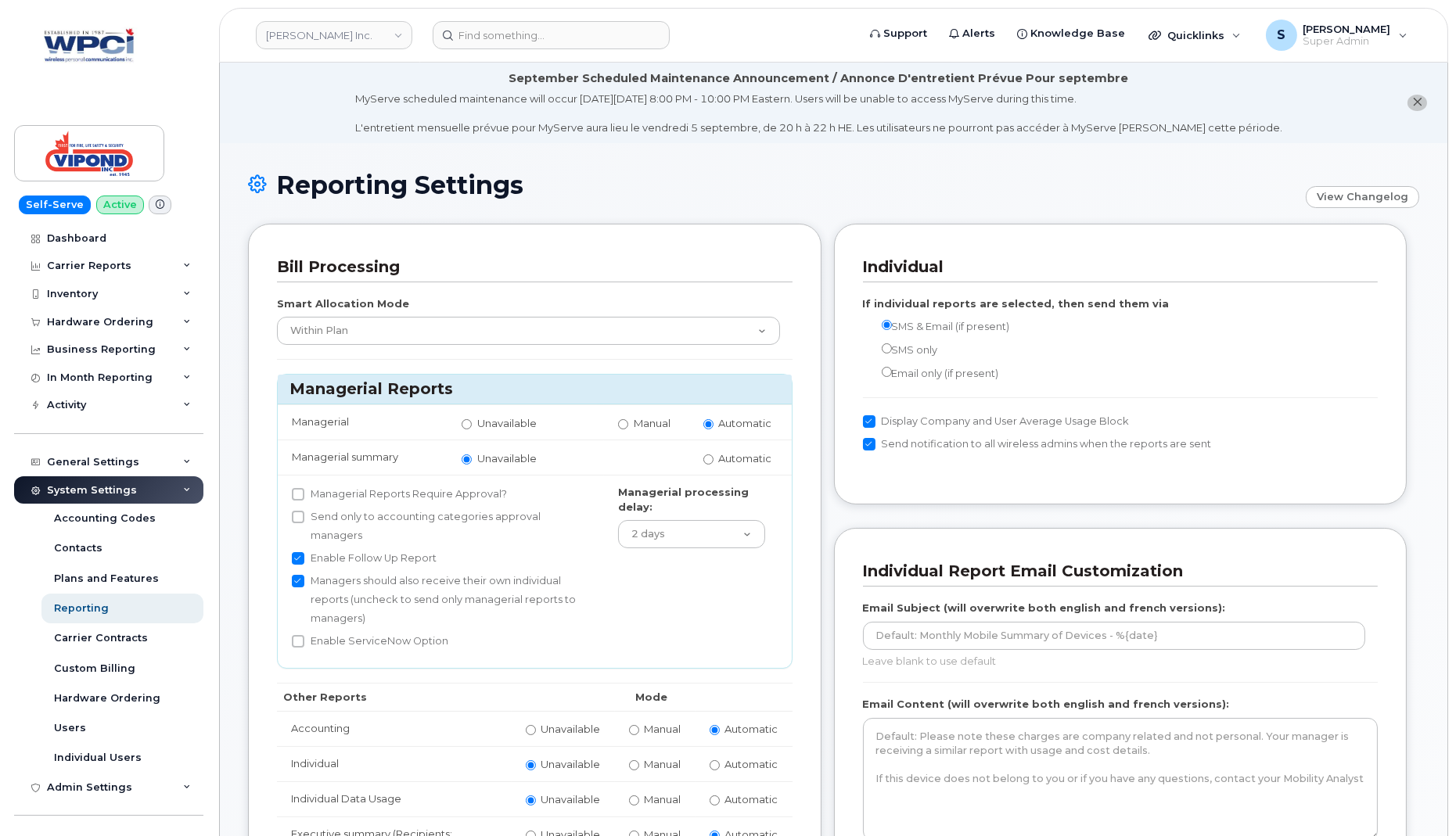
click at [710, 585] on td "Managerial processing delay: 1 day 2 days 3 days 4 days 5 days 6 days 7 days 8 …" at bounding box center [698, 571] width 188 height 193
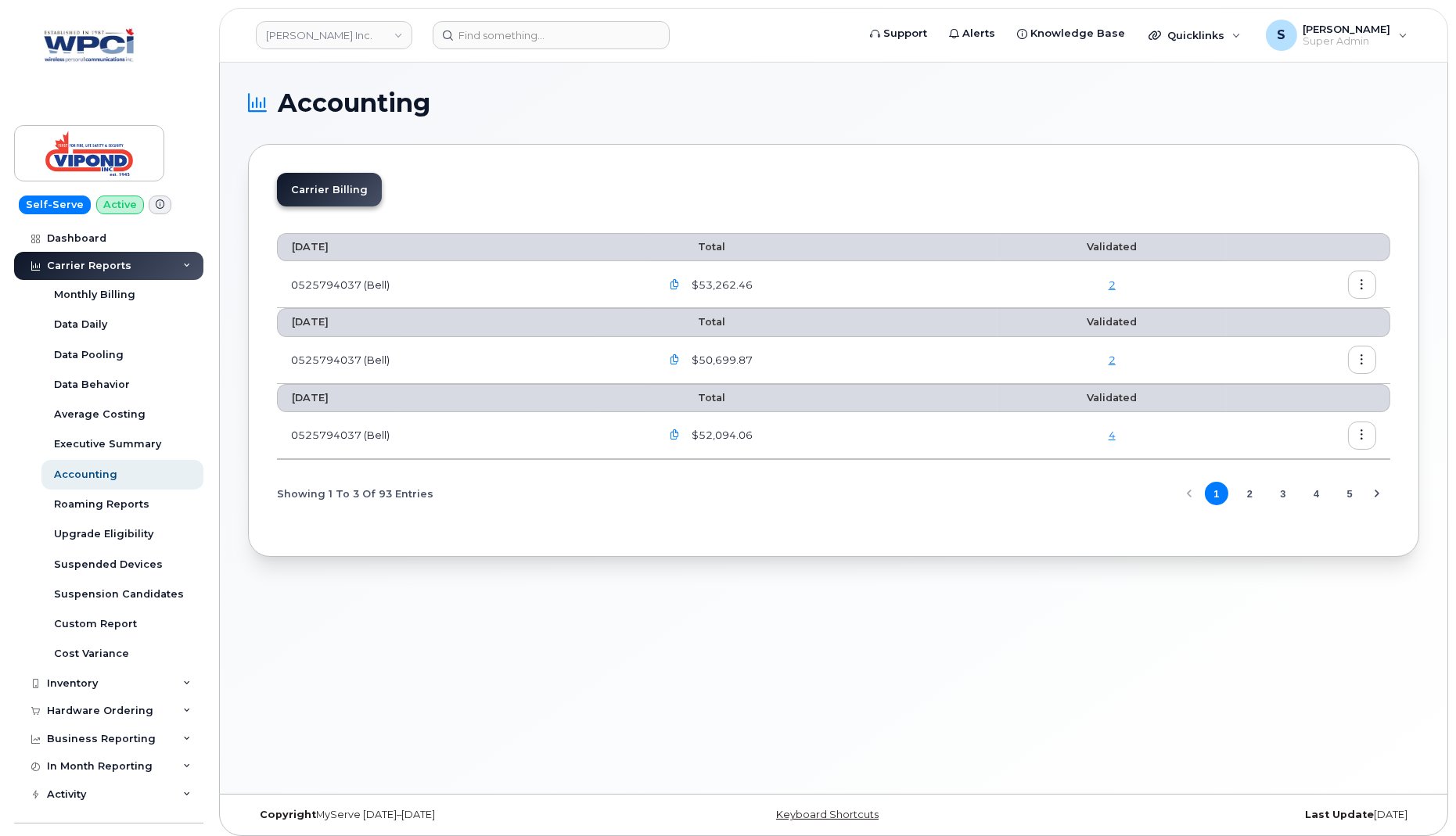
click at [1366, 281] on icon "button" at bounding box center [1362, 285] width 11 height 11
click at [1301, 319] on span "Details" at bounding box center [1282, 317] width 43 height 14
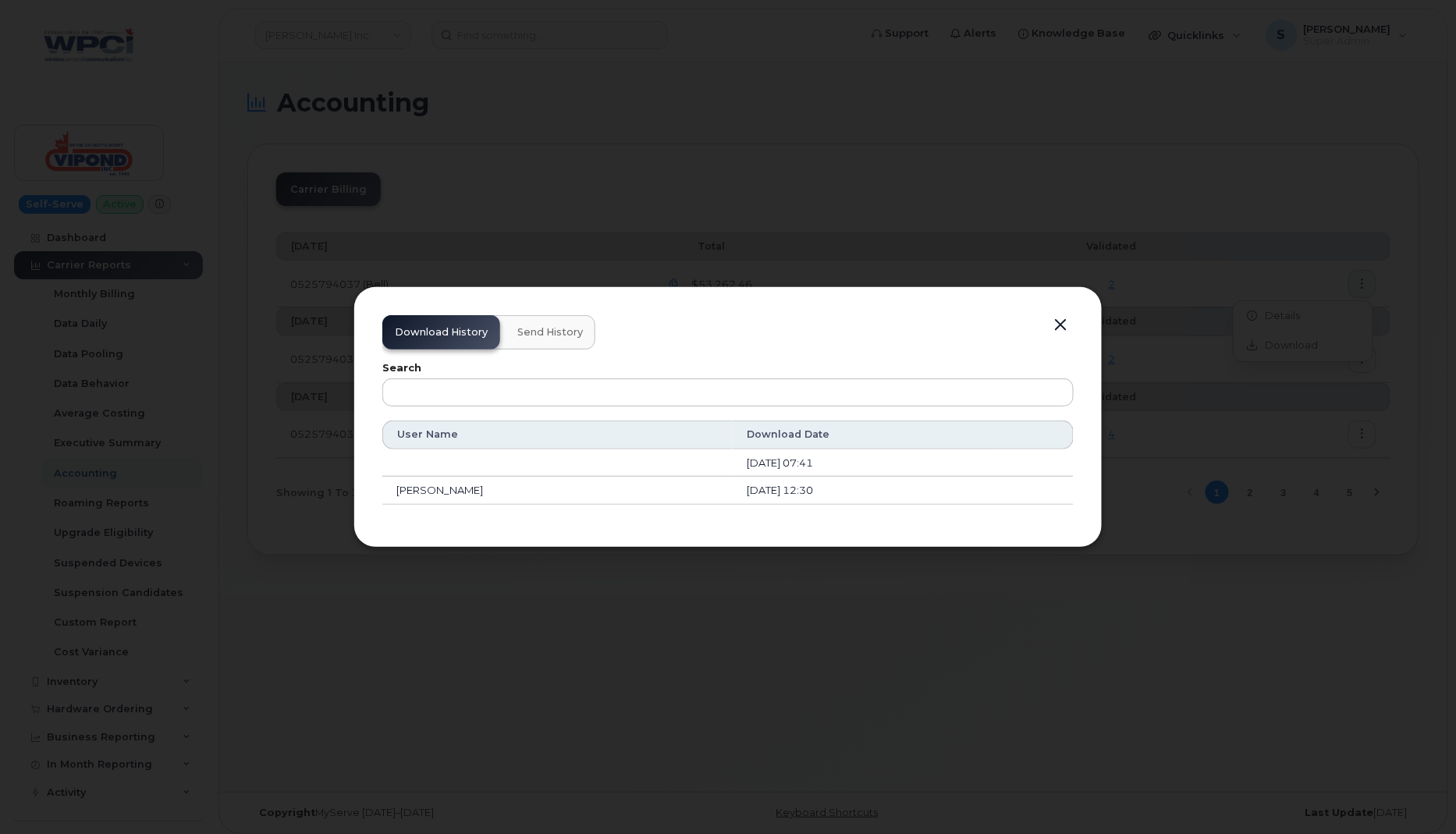
click at [539, 340] on button "Send History" at bounding box center [549, 332] width 91 height 34
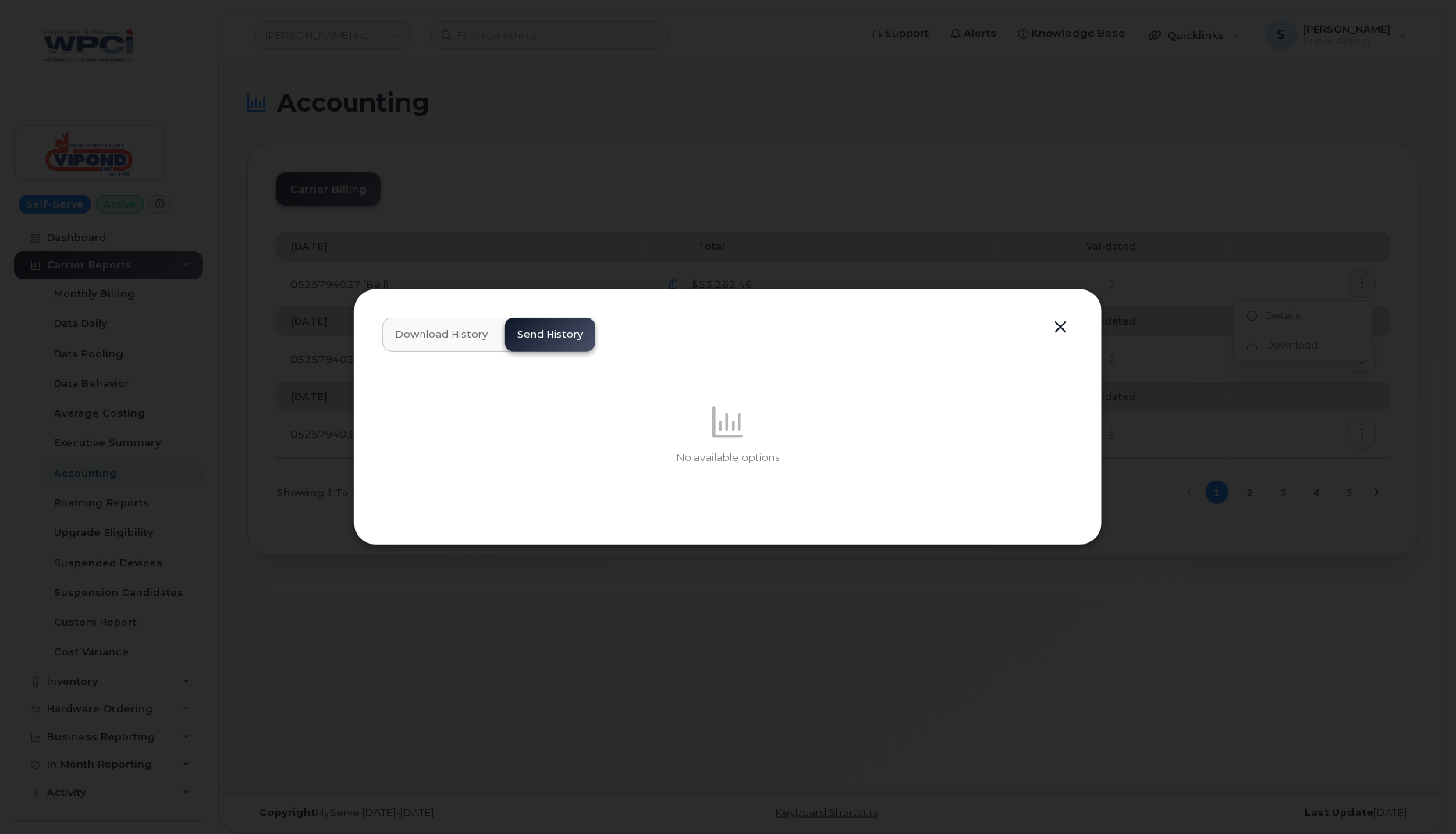
click at [1061, 327] on button "button" at bounding box center [1060, 327] width 23 height 22
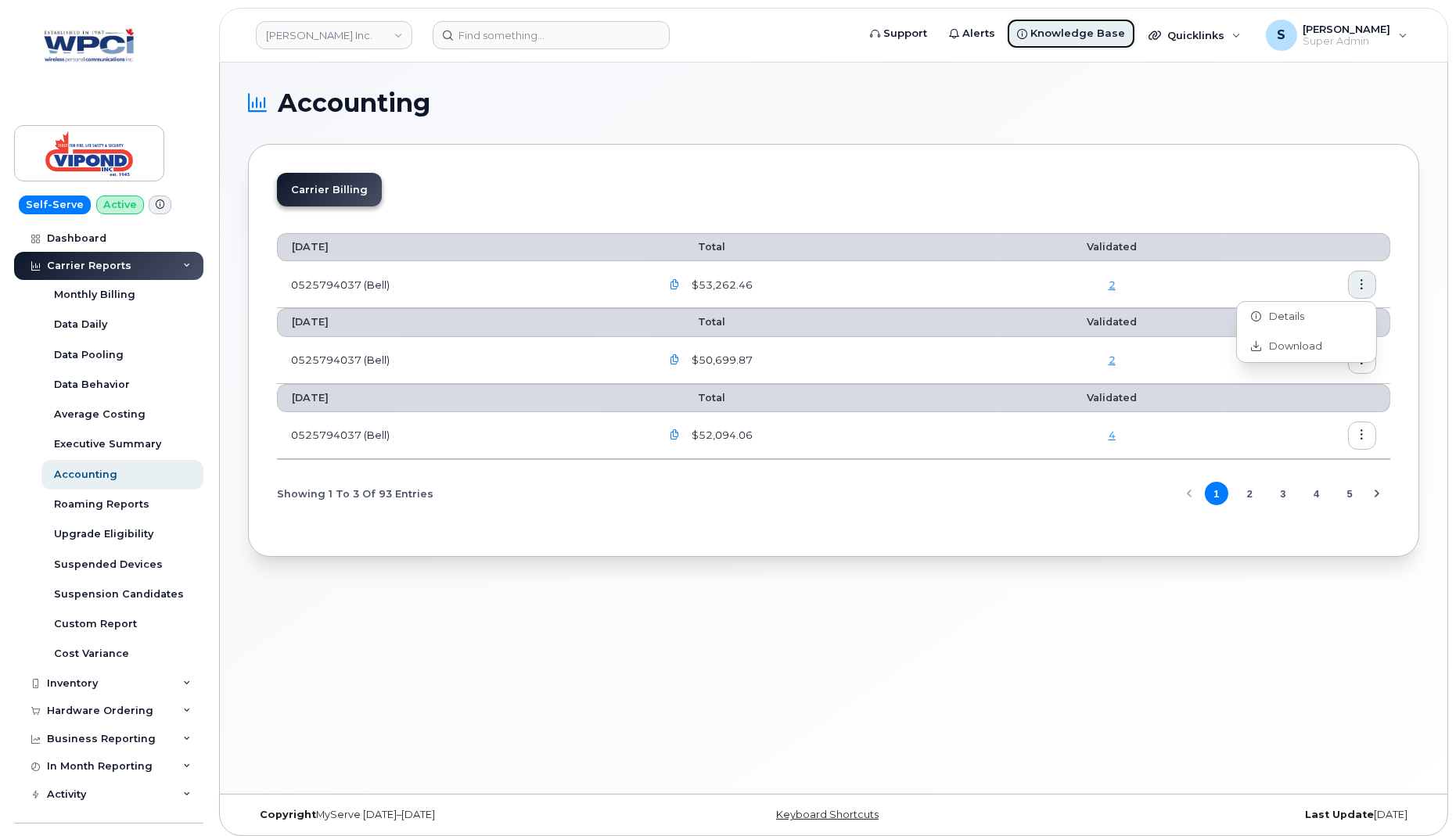
click at [1125, 37] on span "Knowledge Base" at bounding box center [1077, 34] width 95 height 15
click at [1222, 181] on div "Carrier Billing" at bounding box center [834, 196] width 1113 height 46
click at [1367, 357] on icon "button" at bounding box center [1362, 360] width 11 height 11
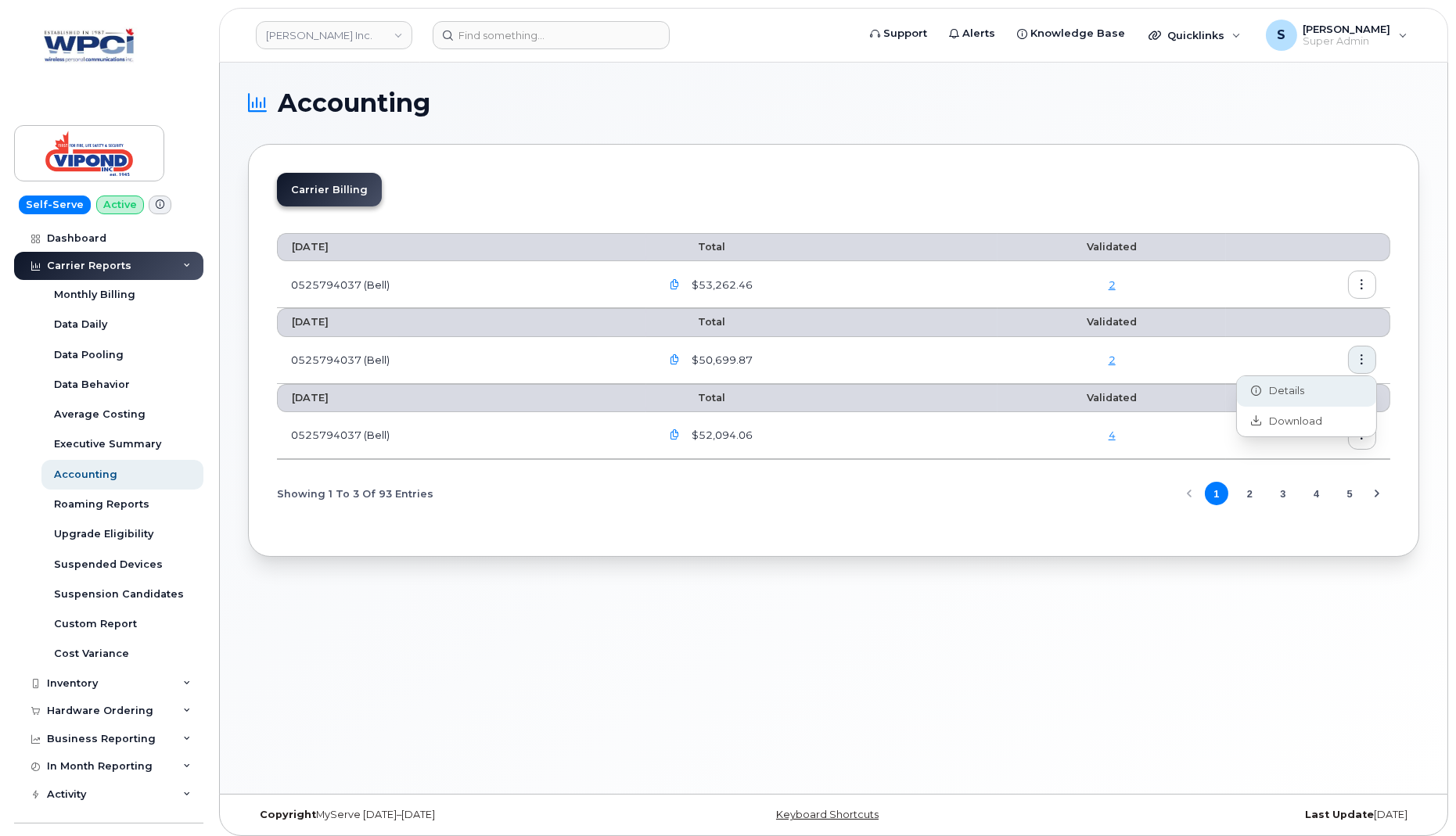
click at [1304, 392] on div "Details" at bounding box center [1306, 391] width 139 height 30
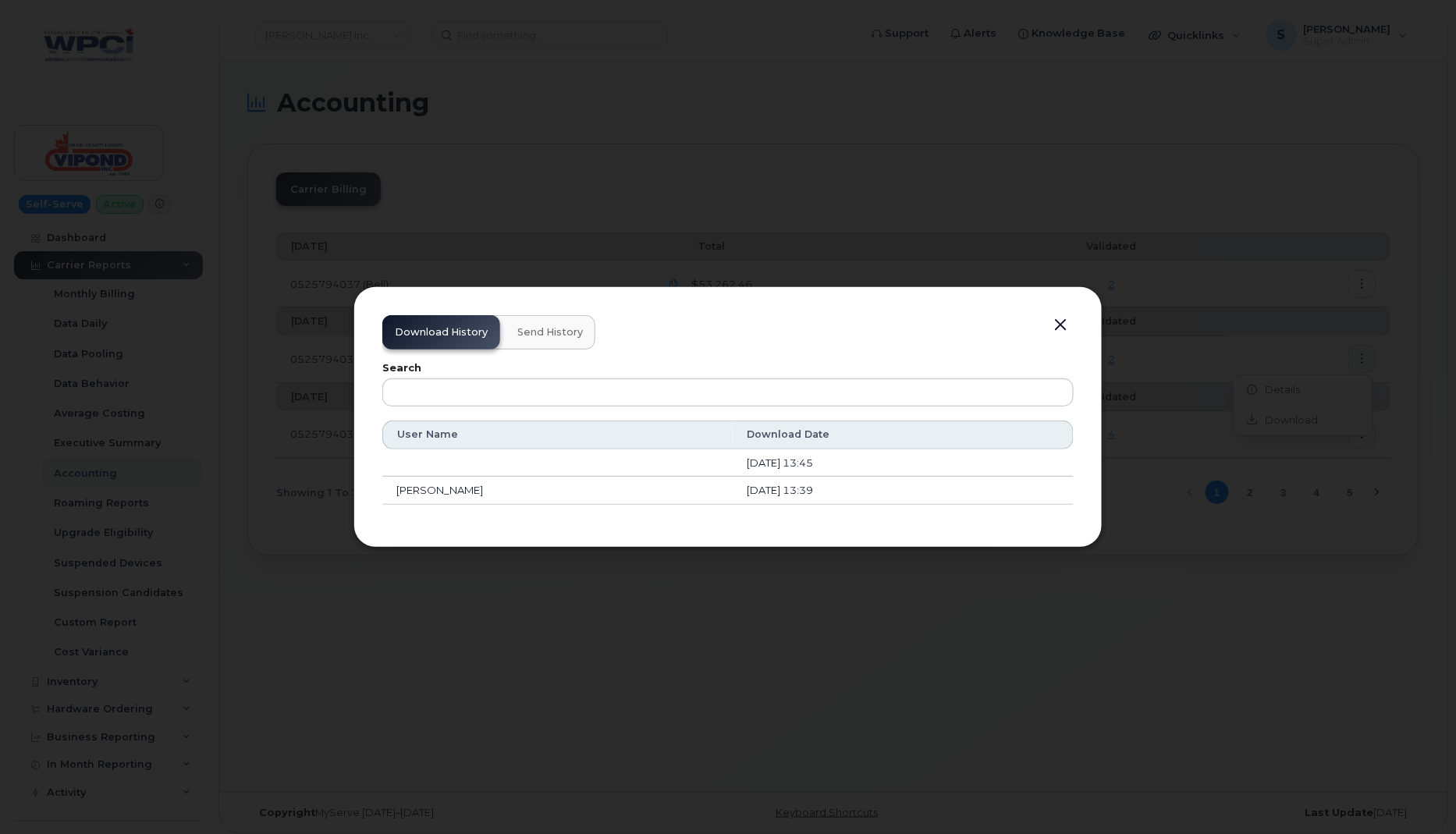
click at [517, 330] on span "Send History" at bounding box center [549, 332] width 65 height 12
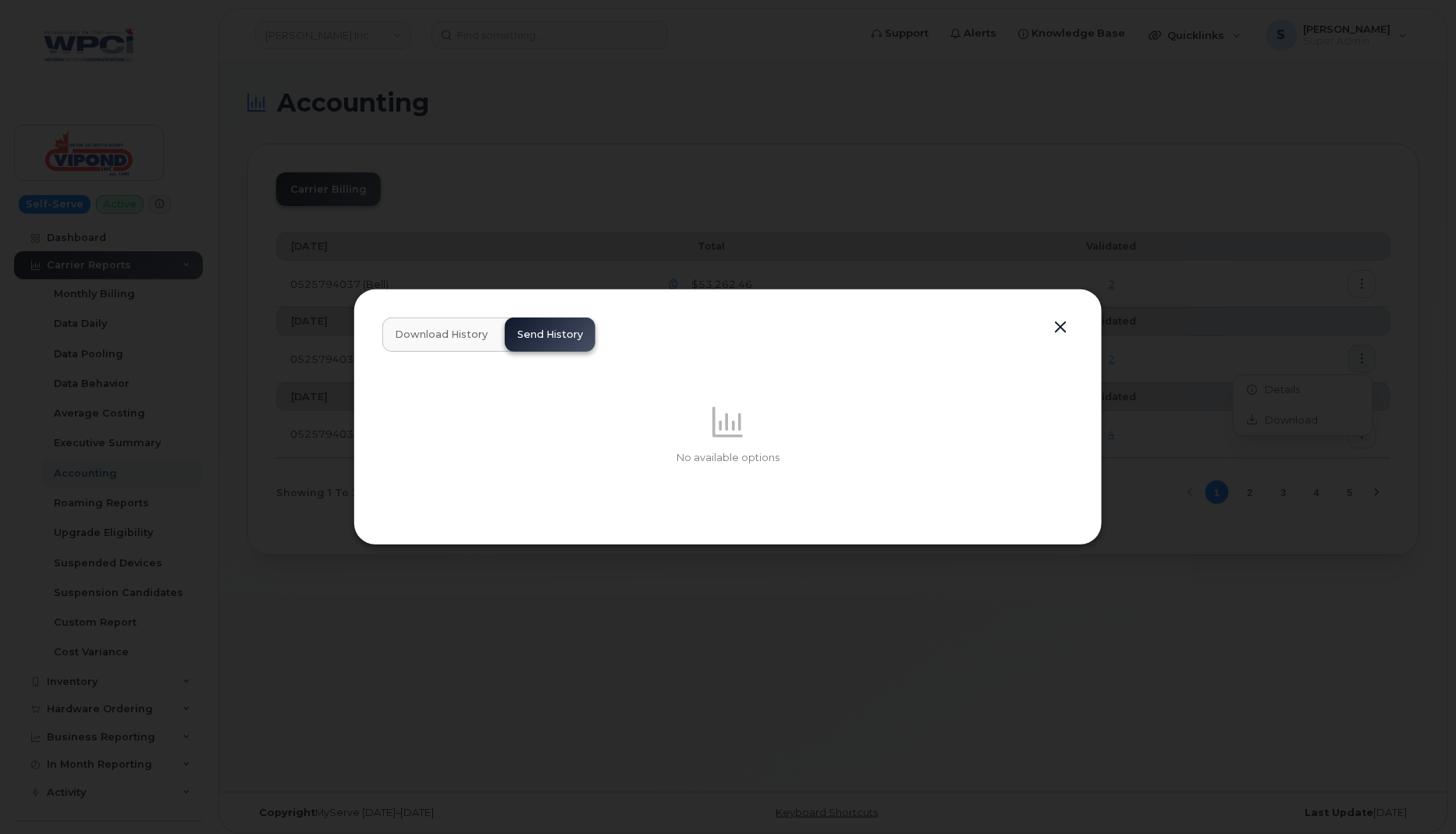
click at [1061, 327] on button "button" at bounding box center [1060, 327] width 23 height 22
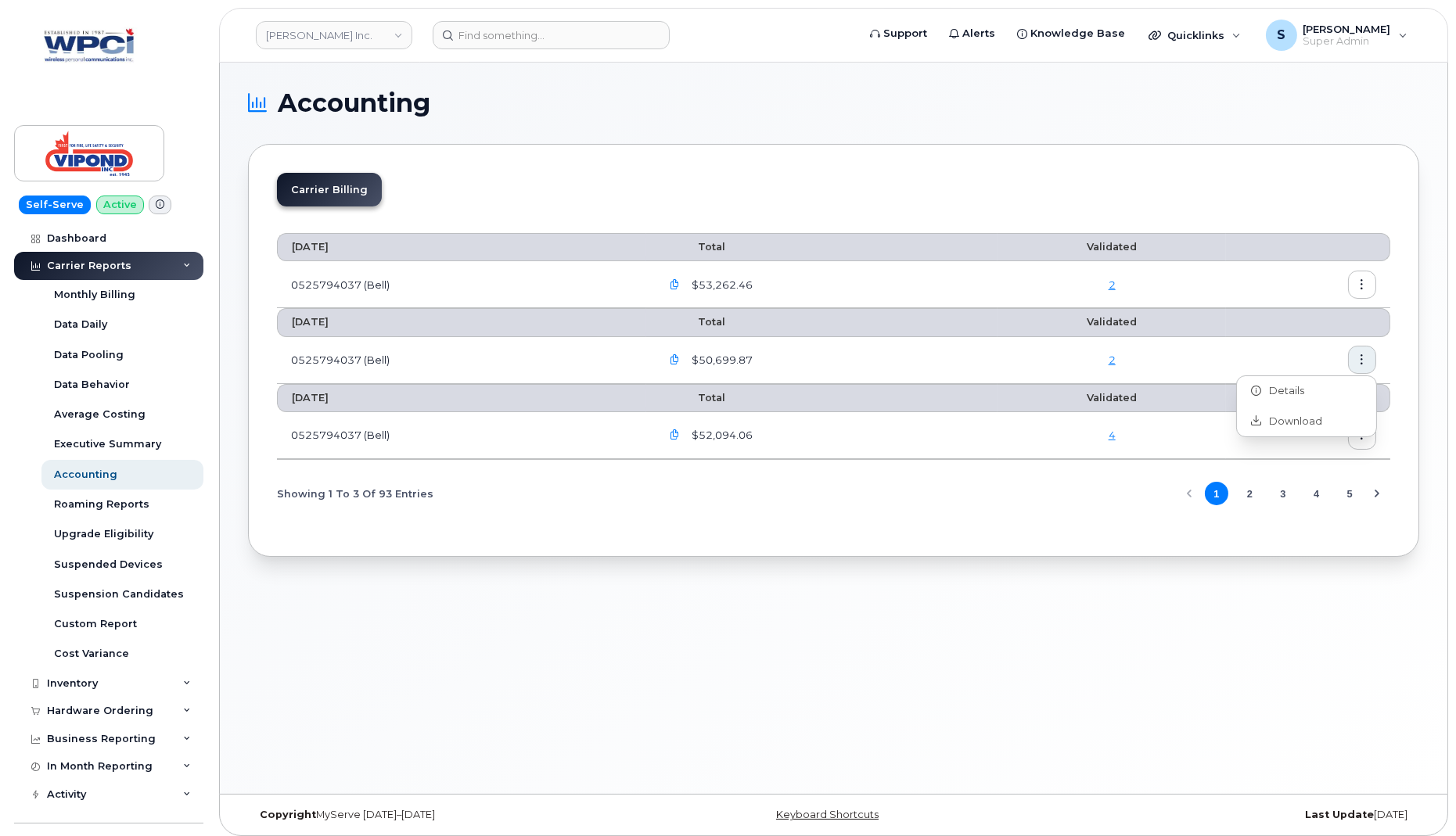
click at [1067, 576] on div "Accounting Carrier Billing August 2025 Total Validated 0525794037 (Bell) $53,26…" at bounding box center [833, 428] width 1228 height 731
click at [1363, 434] on icon "button" at bounding box center [1362, 435] width 11 height 11
click at [1290, 469] on span "Details" at bounding box center [1282, 466] width 43 height 14
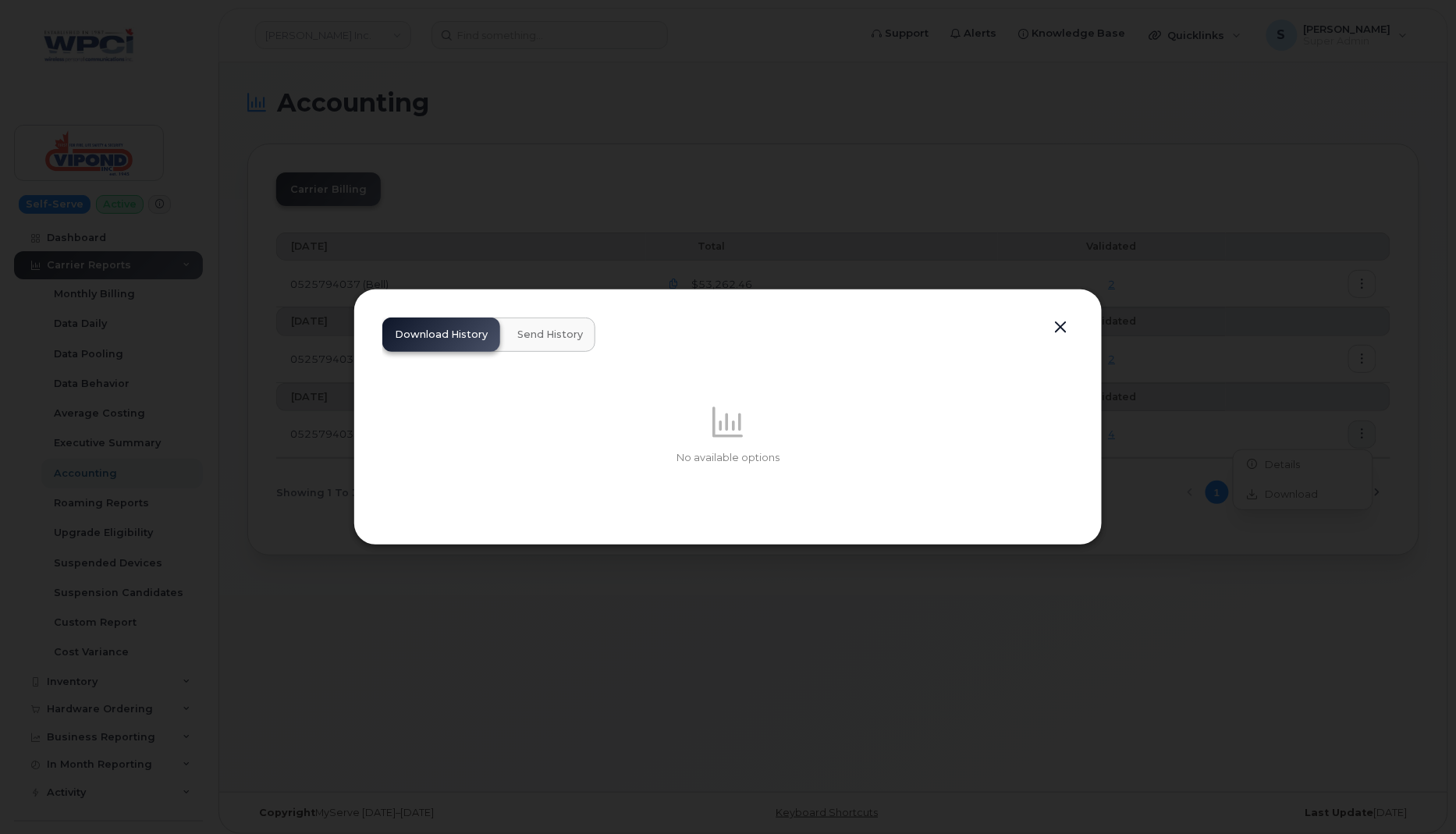
click at [574, 345] on button "Send History" at bounding box center [549, 335] width 91 height 34
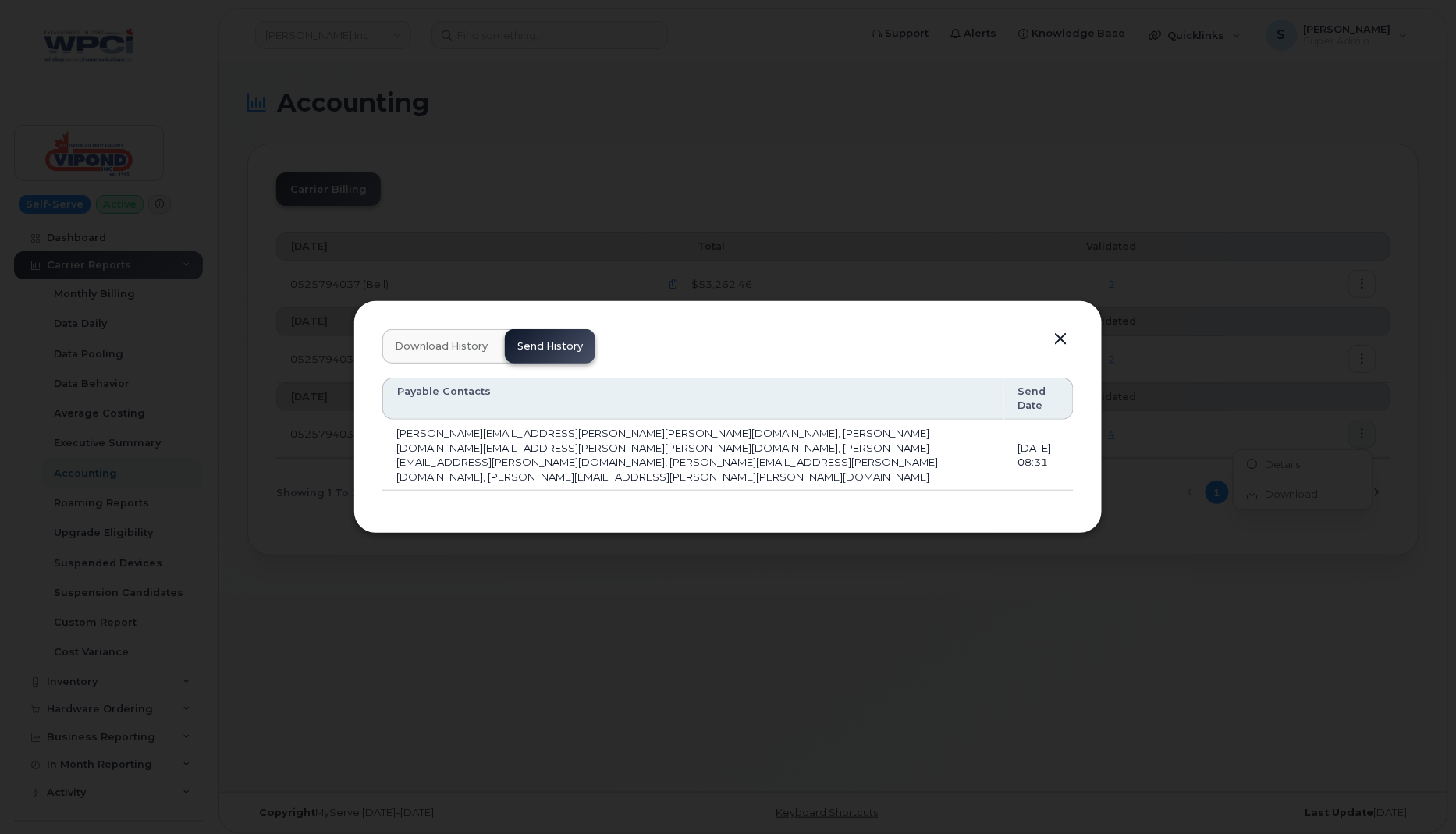
click at [431, 352] on span "Download History" at bounding box center [440, 346] width 93 height 12
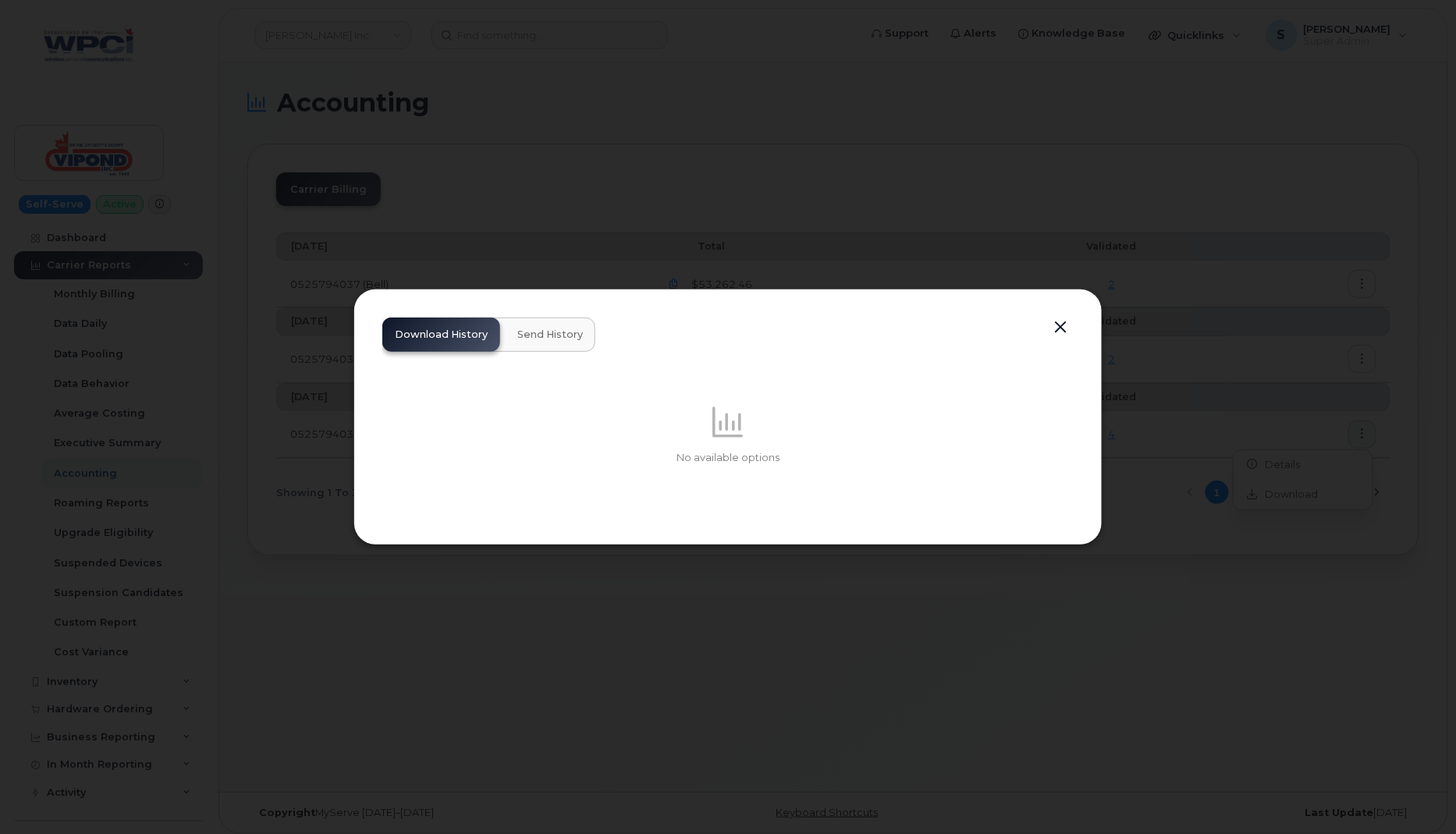
click at [1061, 327] on button "button" at bounding box center [1060, 327] width 23 height 22
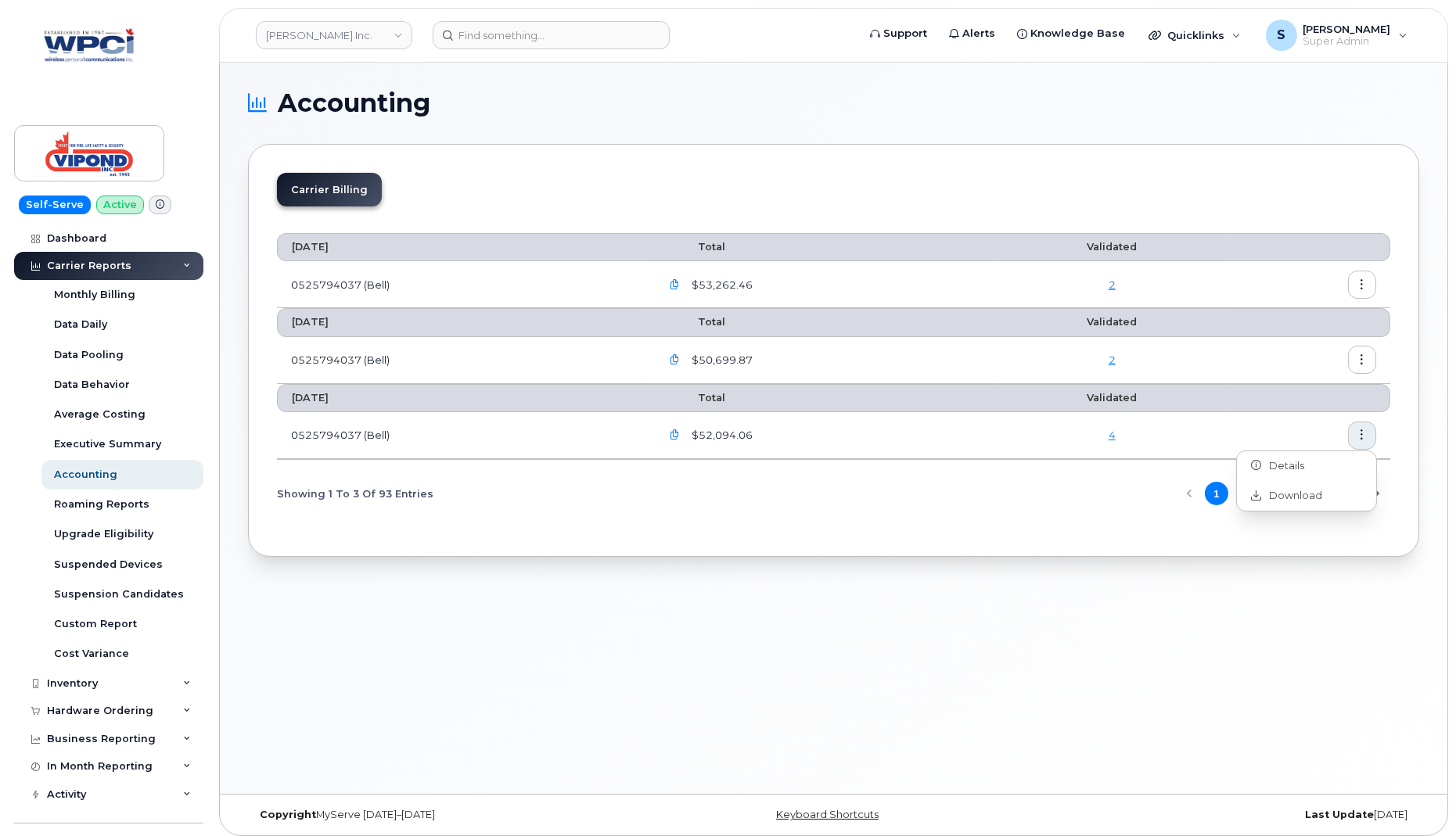
click at [1021, 157] on div "Carrier Billing August 2025 Total Validated 0525794037 (Bell) $53,262.46 2 July…" at bounding box center [833, 350] width 1171 height 413
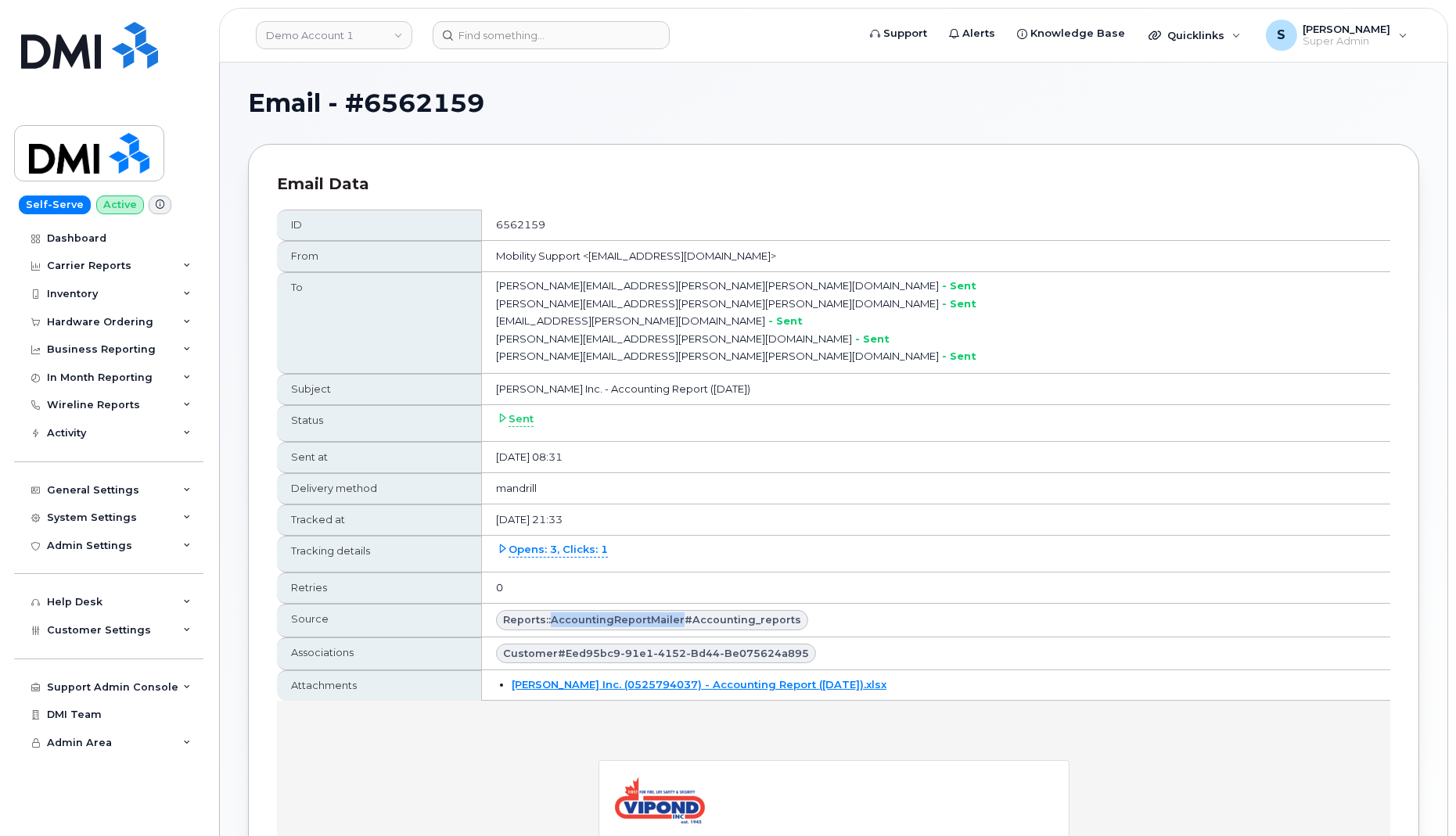
drag, startPoint x: 597, startPoint y: 614, endPoint x: 724, endPoint y: 615, distance: 127.0
type textarea "AccountingReportMailer"
click at [724, 615] on span "Reports::AccountingReportMailer#accounting_reports" at bounding box center [652, 619] width 298 height 14
copy span "AccountingReportMailer"
drag, startPoint x: 731, startPoint y: 613, endPoint x: 835, endPoint y: 612, distance: 104.0
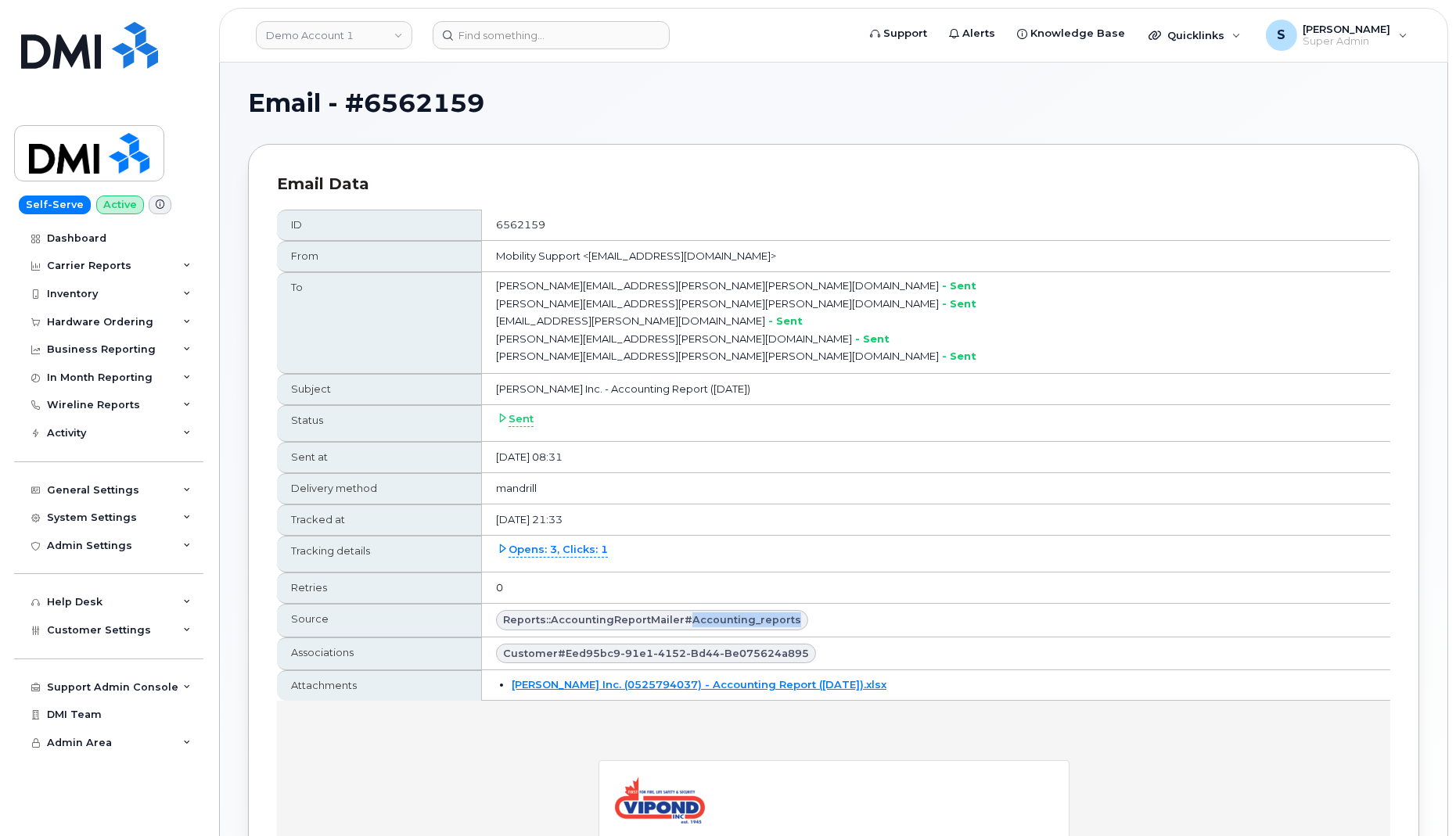
click at [808, 612] on div "Reports::AccountingReportMailer#accounting_reports" at bounding box center [652, 620] width 312 height 20
copy span "accounting_reports"
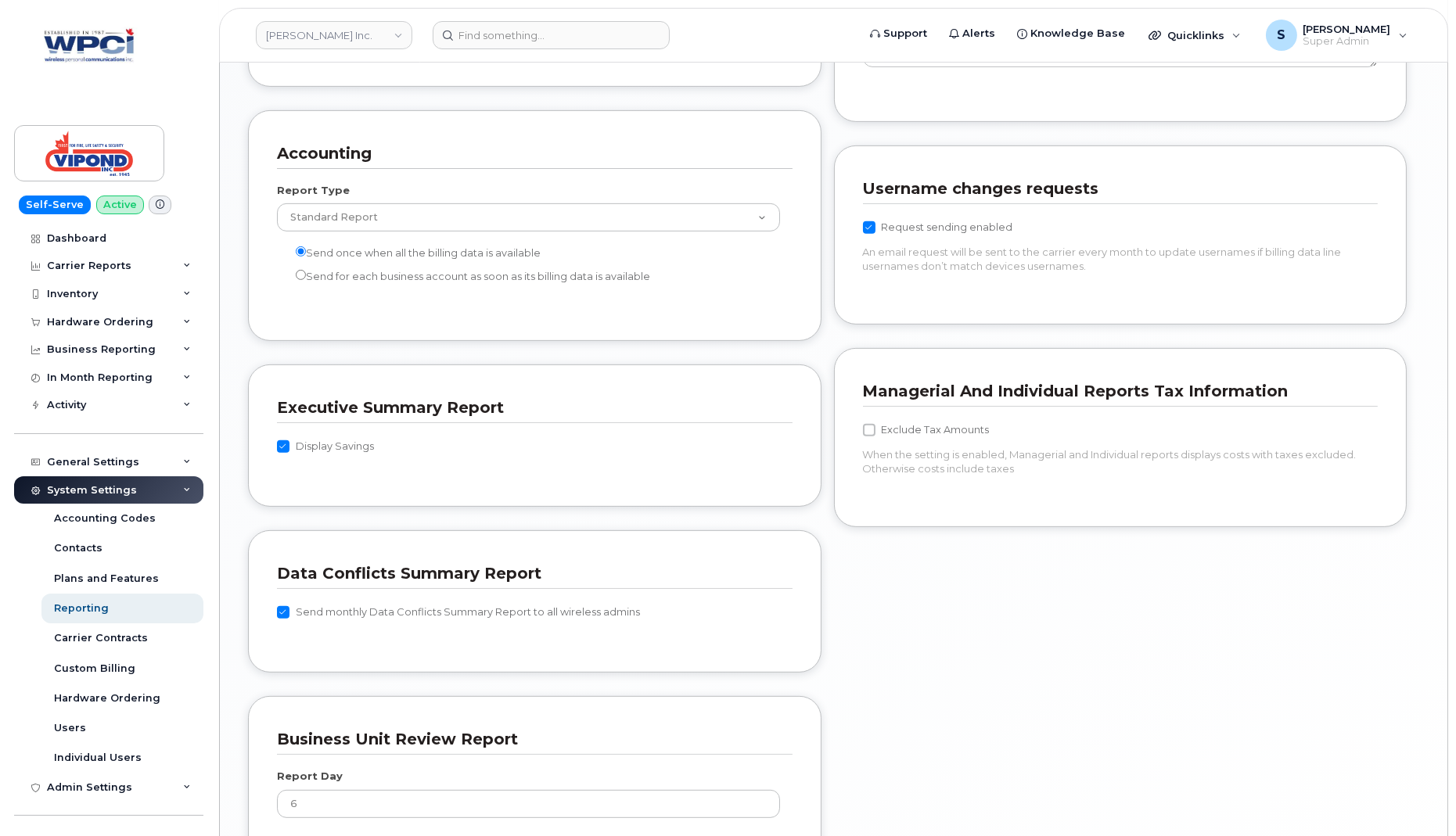
scroll to position [1423, 0]
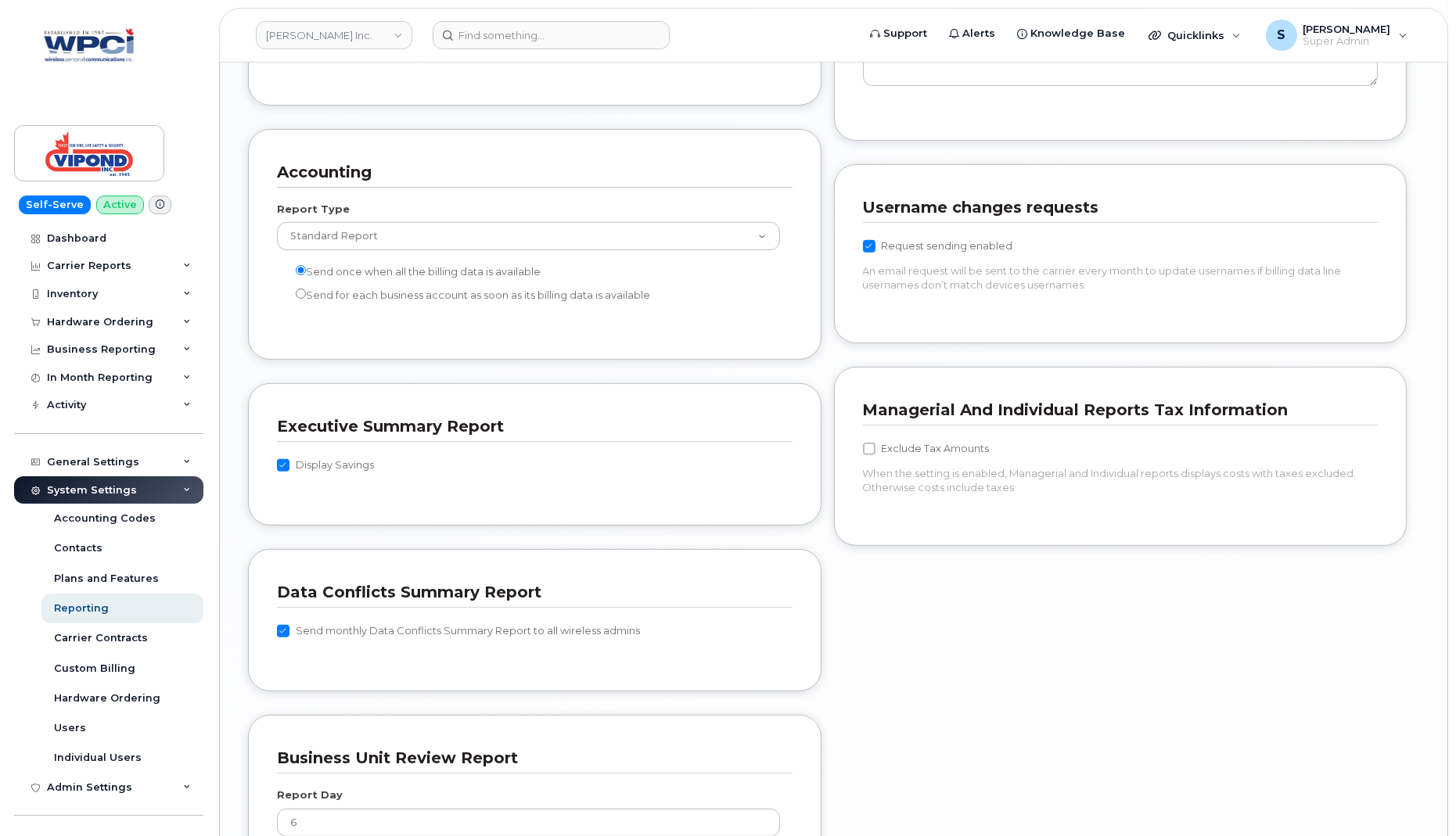
drag, startPoint x: 543, startPoint y: 244, endPoint x: 311, endPoint y: 249, distance: 232.1
type textarea "Send once when all the billing data is available"
click at [311, 262] on div "Send once when all the billing data is available" at bounding box center [529, 272] width 503 height 19
copy label "Send once when all the billing data is available"
